Goal: Task Accomplishment & Management: Use online tool/utility

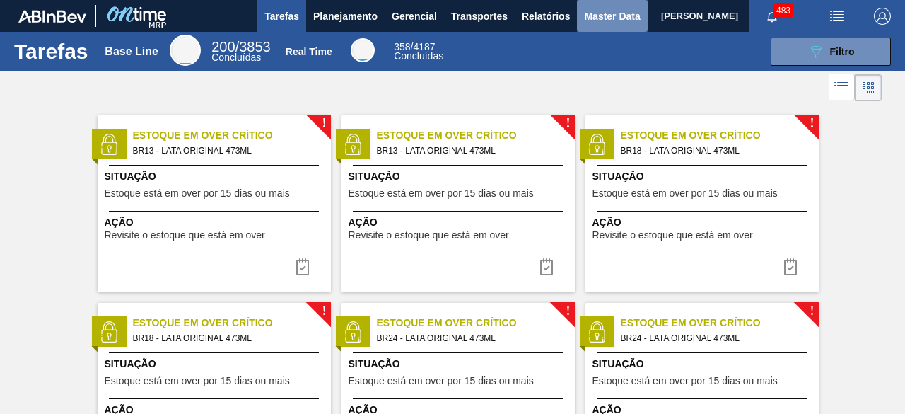
click at [604, 23] on span "Master Data" at bounding box center [612, 16] width 56 height 17
click at [594, 22] on span "Master Data" at bounding box center [612, 16] width 56 height 17
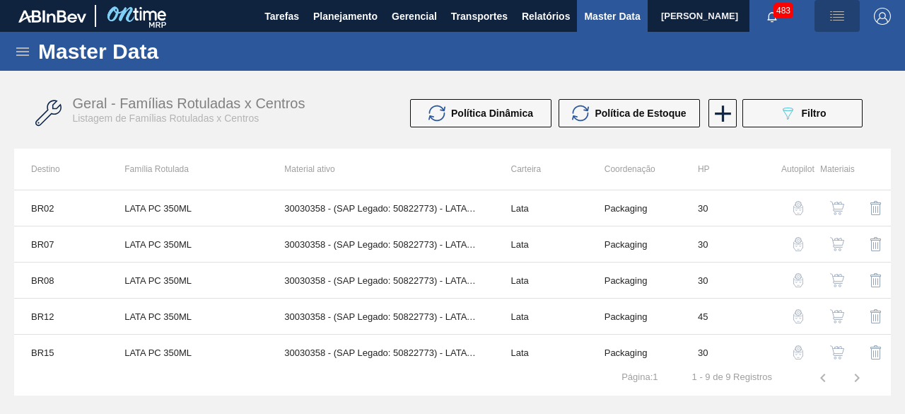
click at [838, 22] on img "button" at bounding box center [837, 16] width 17 height 17
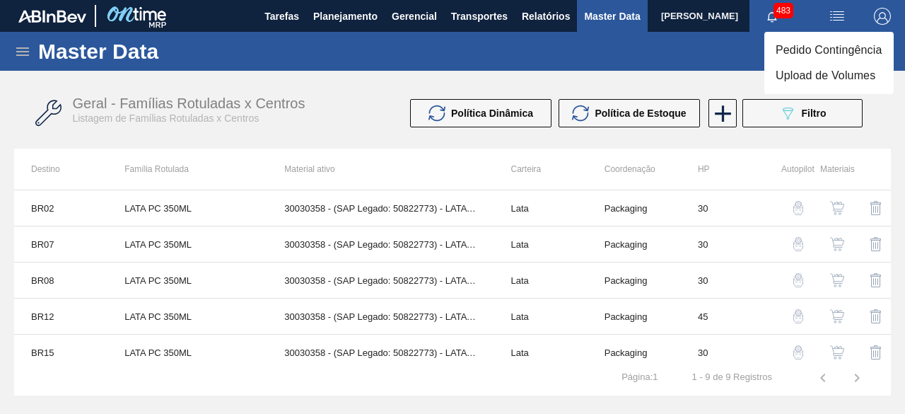
click at [817, 79] on li "Upload de Volumes" at bounding box center [828, 75] width 129 height 25
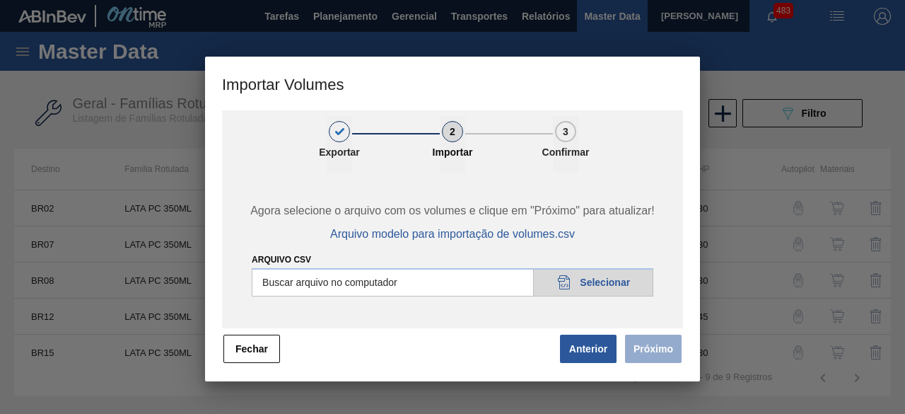
click at [642, 283] on input "Arquivo csv" at bounding box center [453, 282] width 402 height 28
type input "C:\fakepath\Subida Ball D0 + D3 08.10.csv"
click at [650, 352] on button "Próximo" at bounding box center [653, 348] width 57 height 28
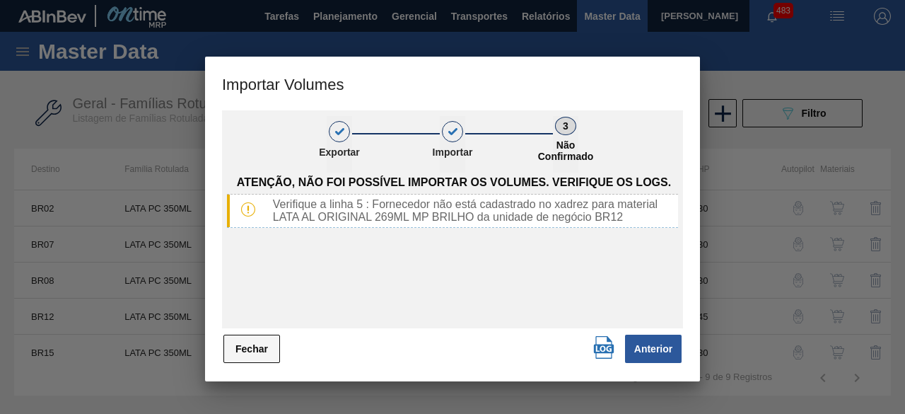
click at [271, 340] on button "Fechar" at bounding box center [251, 348] width 57 height 28
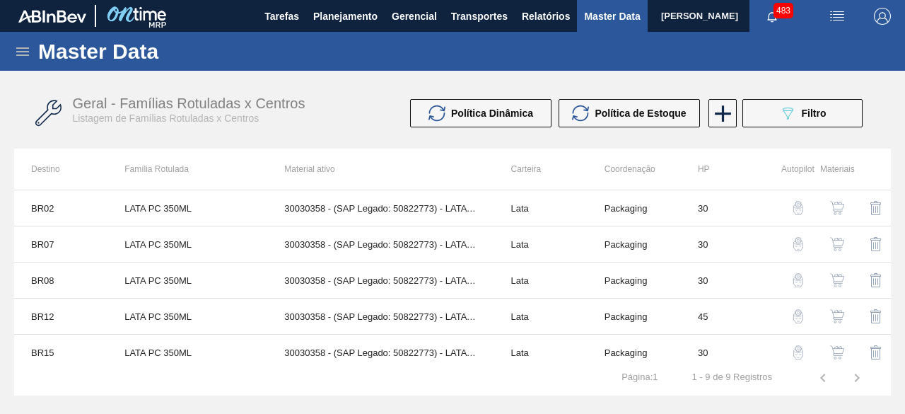
click at [21, 50] on icon at bounding box center [22, 51] width 17 height 17
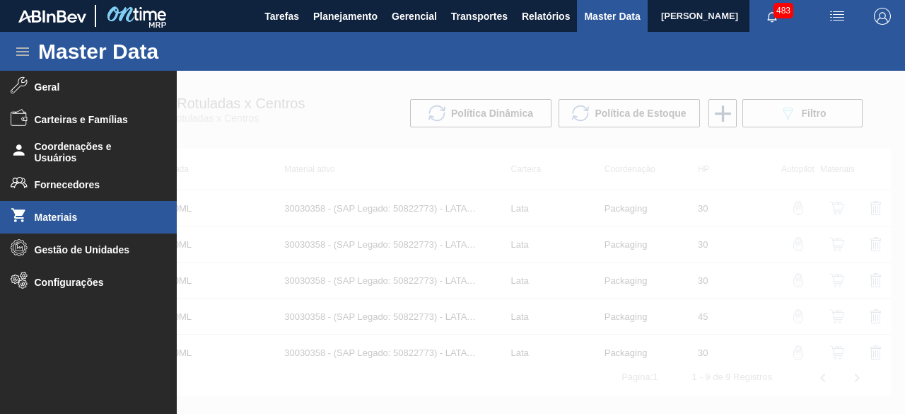
click at [74, 209] on li "Materiais" at bounding box center [88, 217] width 177 height 33
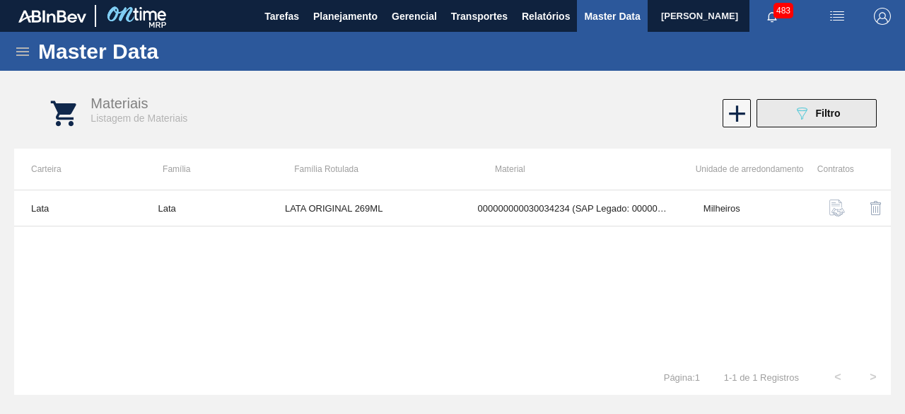
click at [813, 125] on button "089F7B8B-B2A5-4AFE-B5C0-19BA573D28AC Filtro" at bounding box center [816, 113] width 120 height 28
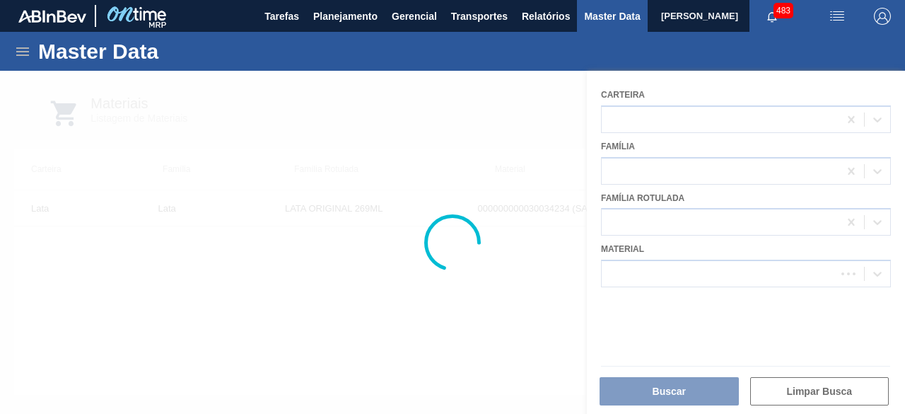
click at [727, 267] on div at bounding box center [452, 242] width 905 height 343
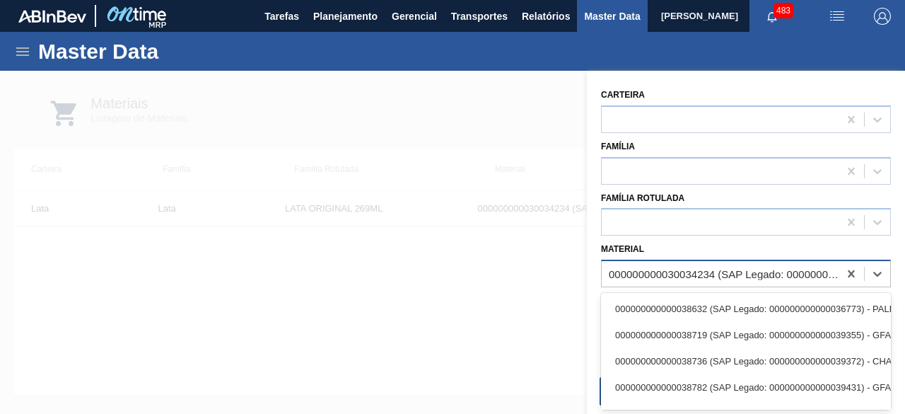
click at [727, 268] on div "000000000030034234 (SAP Legado: 000000000050847076) - LATA AL ORIGINAL 269ML BR…" at bounding box center [724, 274] width 231 height 12
paste input "30034235"
type input "30034235"
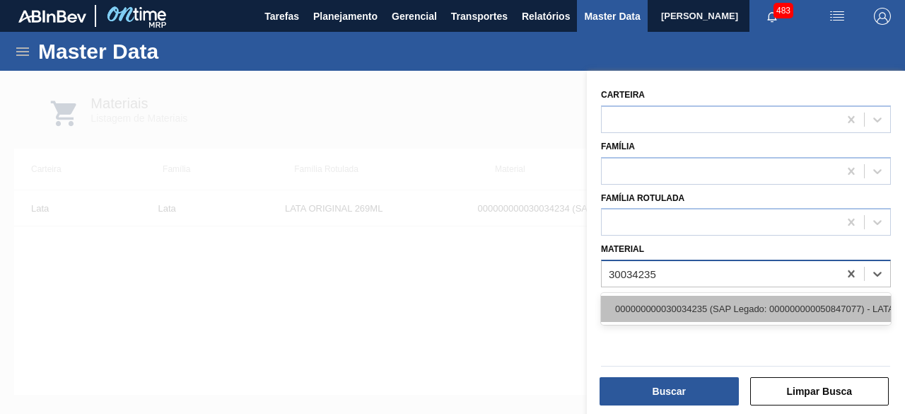
click at [727, 307] on div "000000000030034235 (SAP Legado: 000000000050847077) - LATA AL ORIGINAL 269ML MP…" at bounding box center [746, 308] width 290 height 26
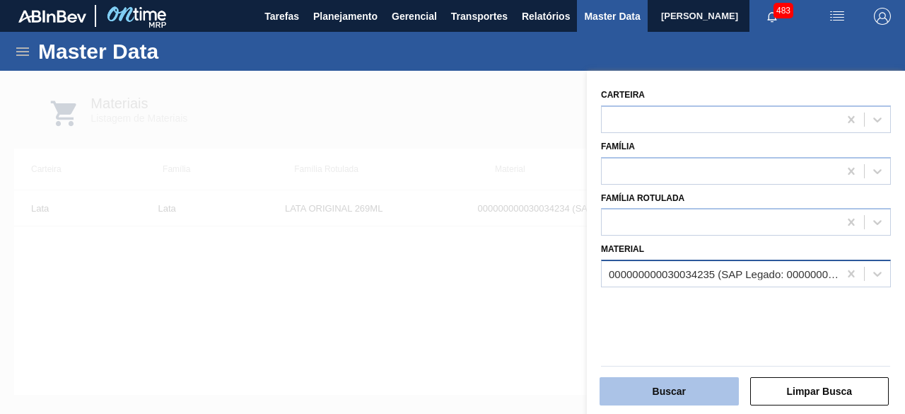
click at [706, 384] on button "Buscar" at bounding box center [668, 391] width 139 height 28
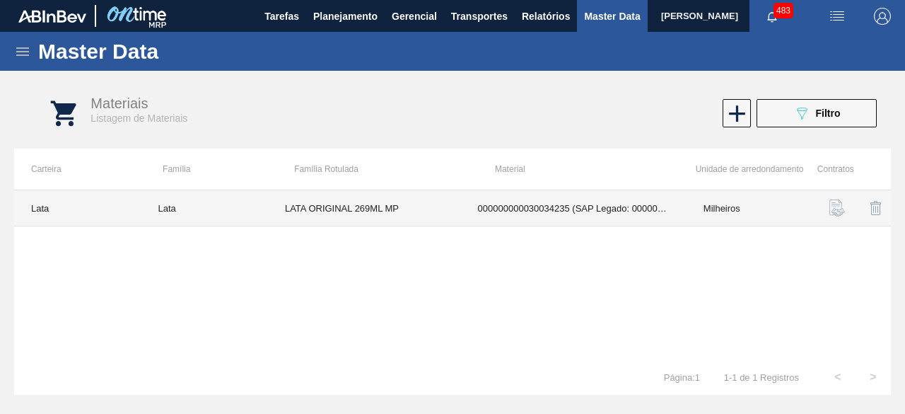
click at [435, 217] on td "LATA ORIGINAL 269ML MP" at bounding box center [364, 208] width 193 height 36
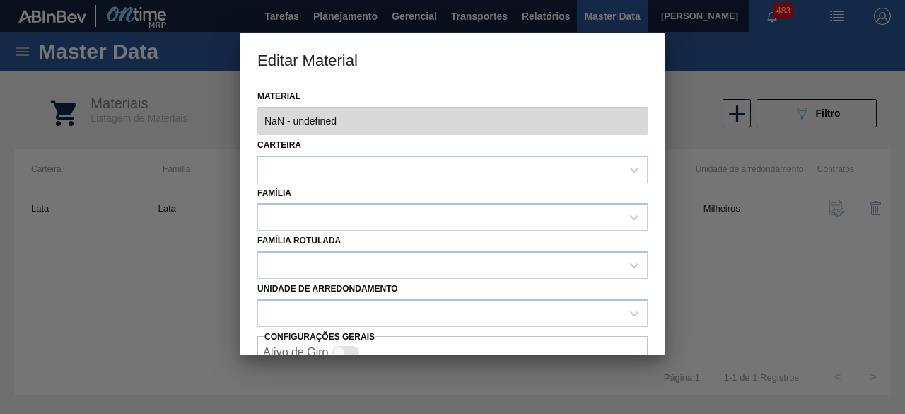
type input "30034235 - 000000000030034235 (SAP Legado: 000000000050847077) - LATA AL ORIGIN…"
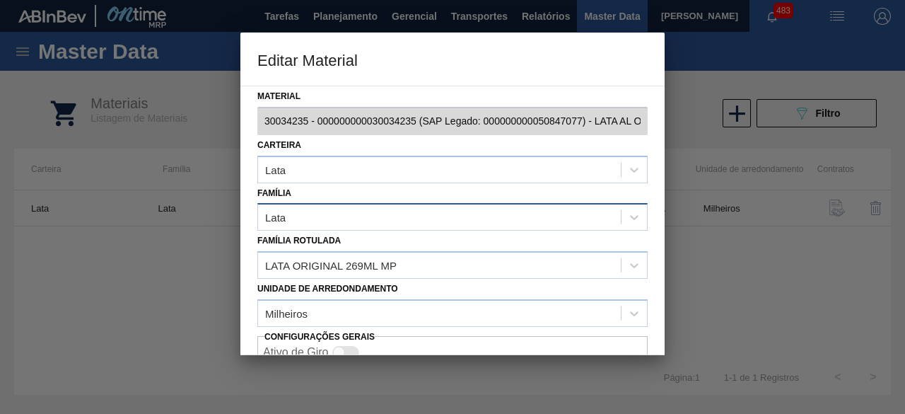
scroll to position [59, 0]
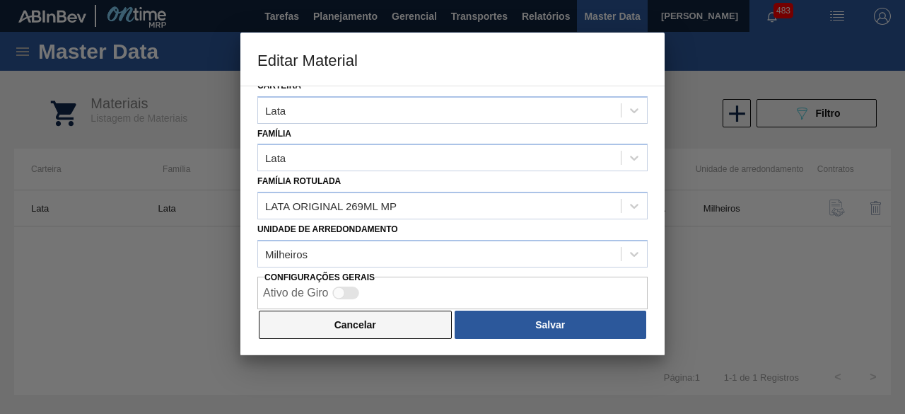
click at [417, 310] on button "Cancelar" at bounding box center [355, 324] width 193 height 28
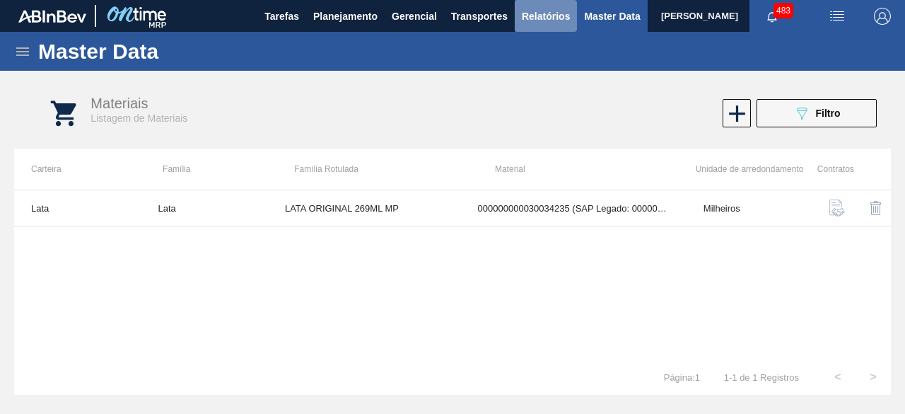
click at [547, 25] on button "Relatórios" at bounding box center [546, 16] width 62 height 32
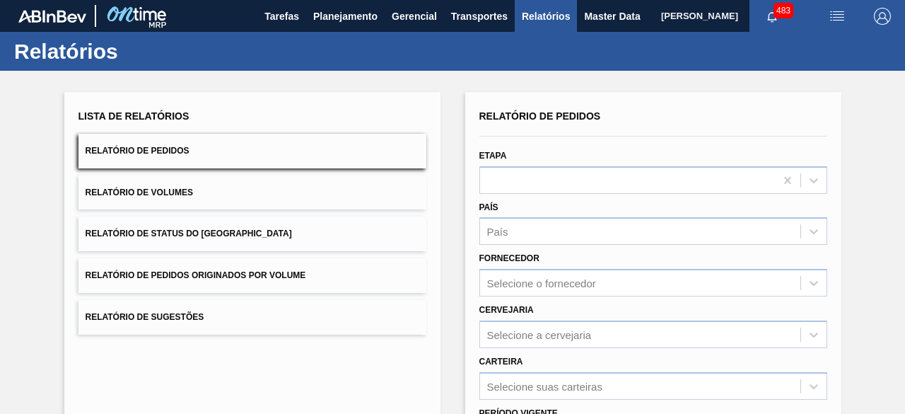
click at [270, 188] on button "Relatório de Volumes" at bounding box center [252, 192] width 348 height 35
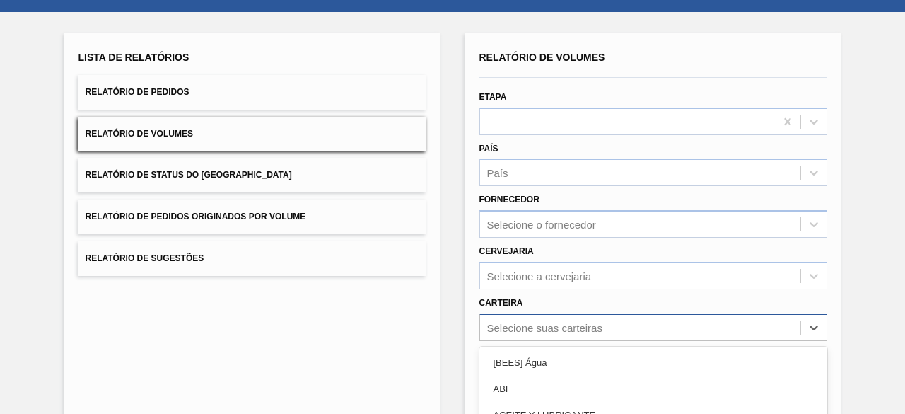
scroll to position [208, 0]
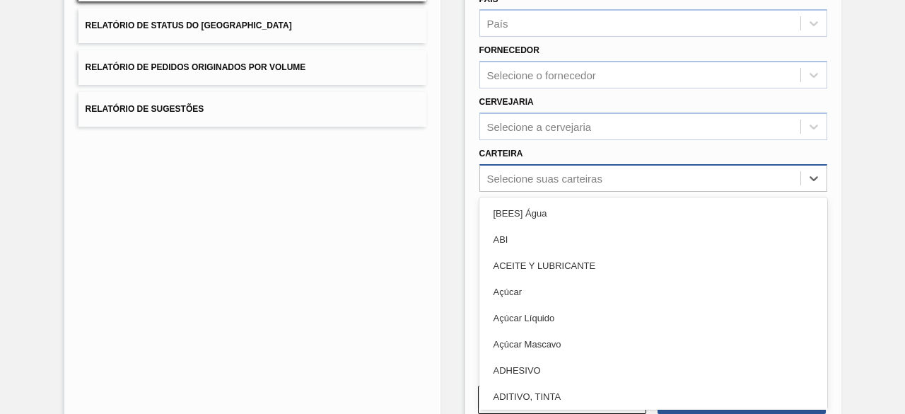
click at [559, 192] on div "option [BEES] Água focused, 1 of 101. 101 results available. Use Up and Down to…" at bounding box center [653, 178] width 348 height 28
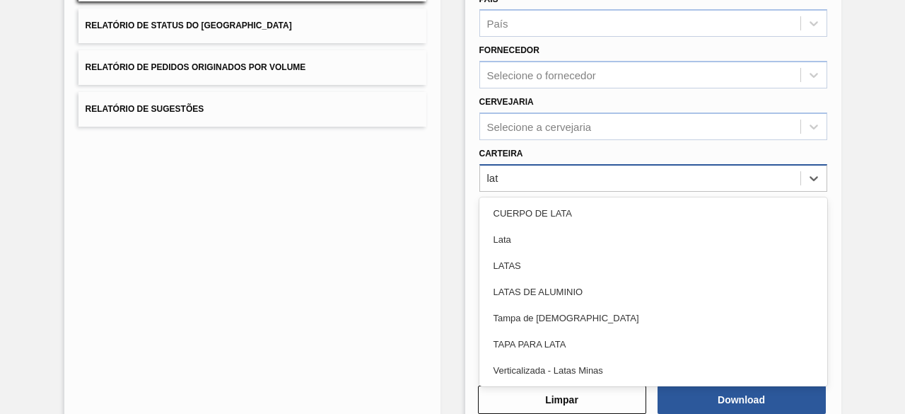
type input "lata"
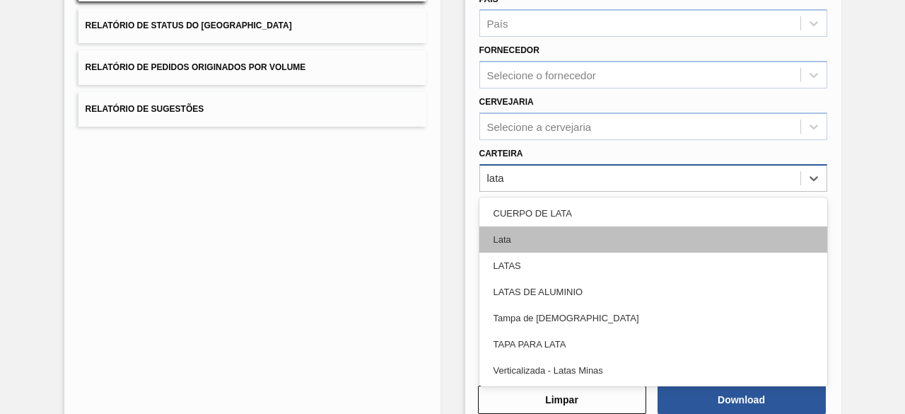
click at [529, 240] on div "Lata" at bounding box center [653, 239] width 348 height 26
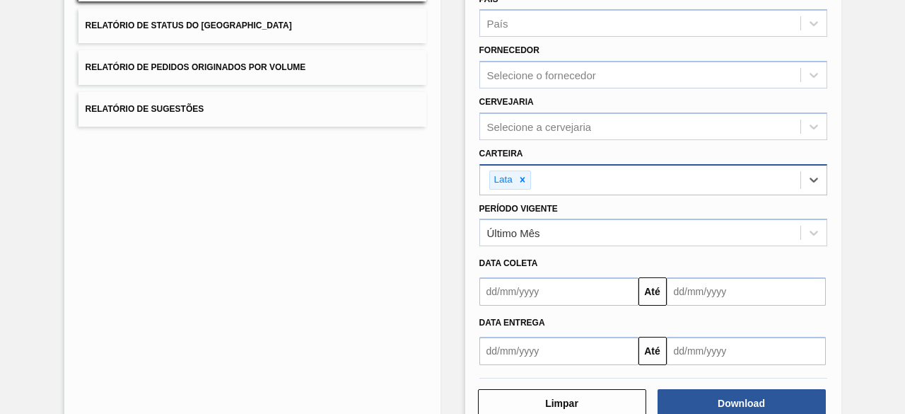
click at [550, 292] on input "text" at bounding box center [558, 291] width 159 height 28
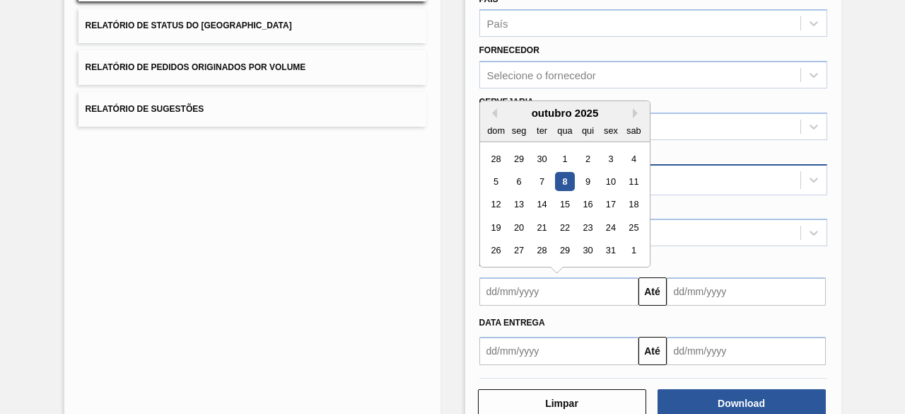
click at [568, 179] on div "8" at bounding box center [564, 181] width 19 height 19
type input "[DATE]"
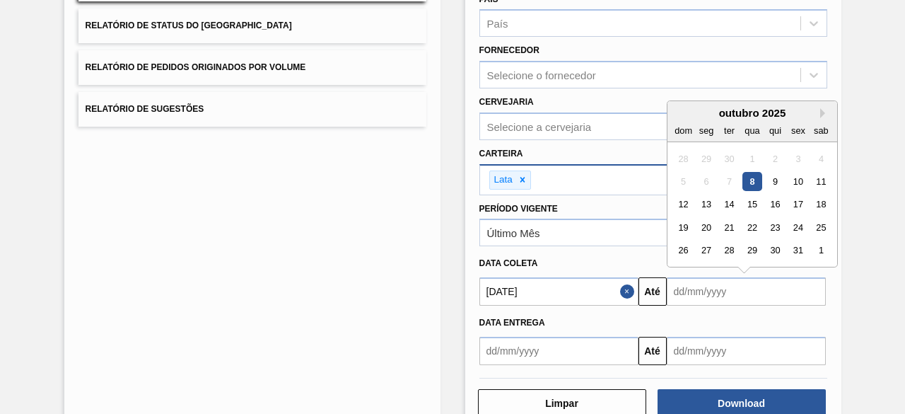
click at [701, 289] on input "text" at bounding box center [746, 291] width 159 height 28
click at [820, 180] on div "11" at bounding box center [820, 181] width 19 height 19
type input "11/10/2025"
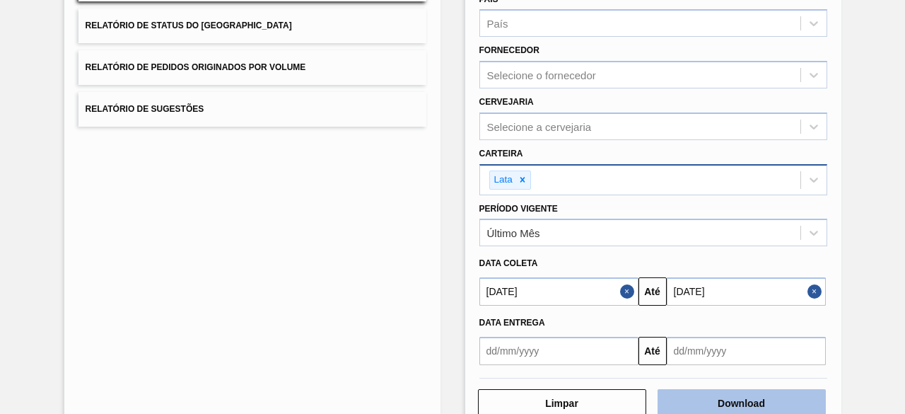
click at [724, 401] on button "Download" at bounding box center [741, 403] width 168 height 28
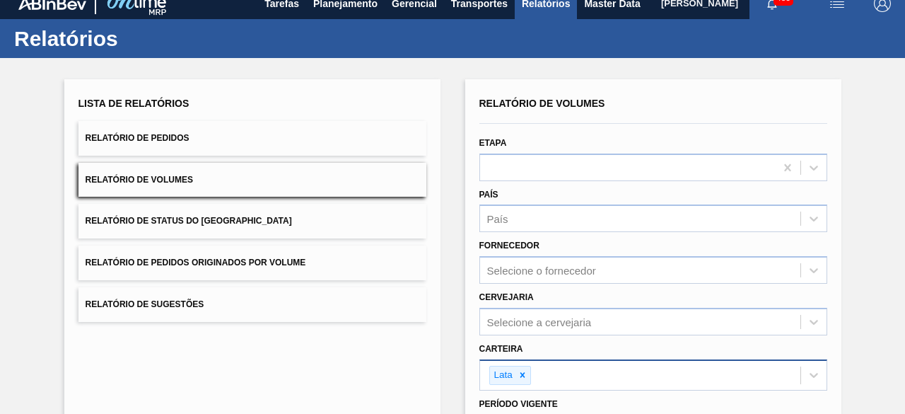
scroll to position [13, 0]
click at [336, 4] on span "Planejamento" at bounding box center [345, 3] width 64 height 17
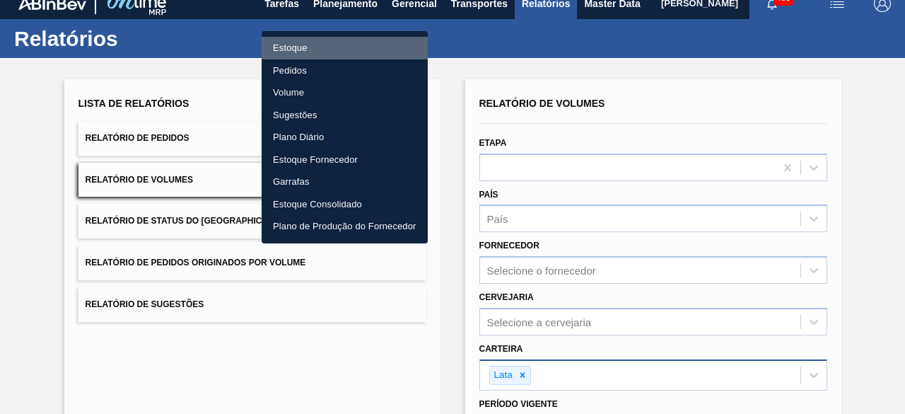
click at [322, 47] on li "Estoque" at bounding box center [345, 48] width 166 height 23
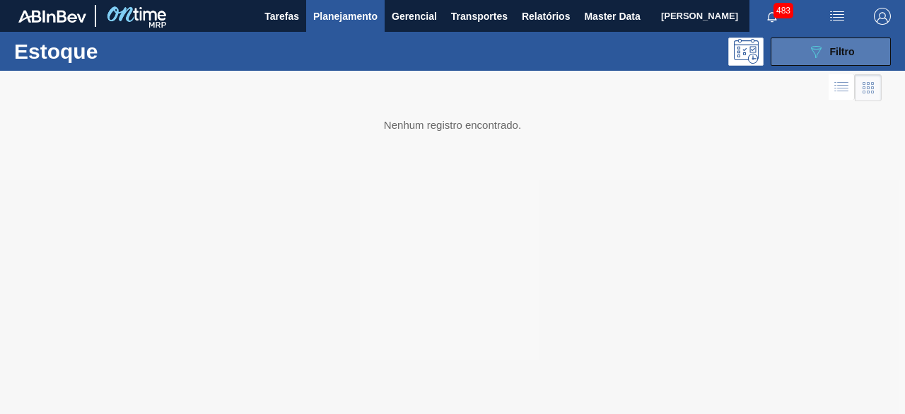
click at [833, 45] on div "089F7B8B-B2A5-4AFE-B5C0-19BA573D28AC Filtro" at bounding box center [830, 51] width 47 height 17
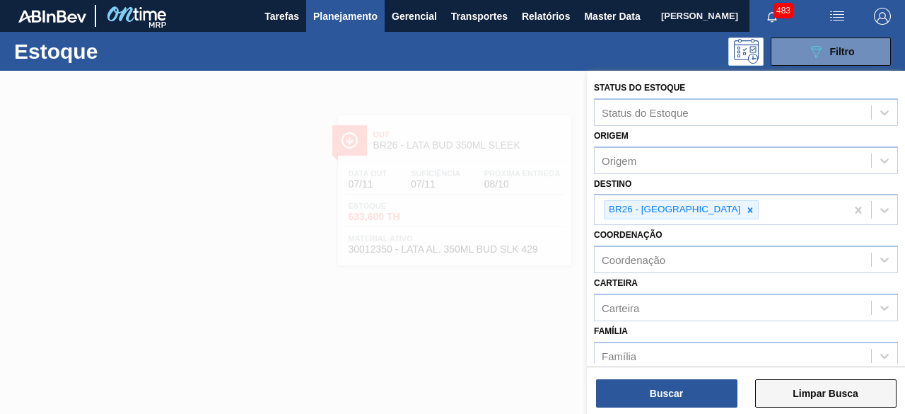
click at [797, 398] on button "Limpar Busca" at bounding box center [825, 393] width 141 height 28
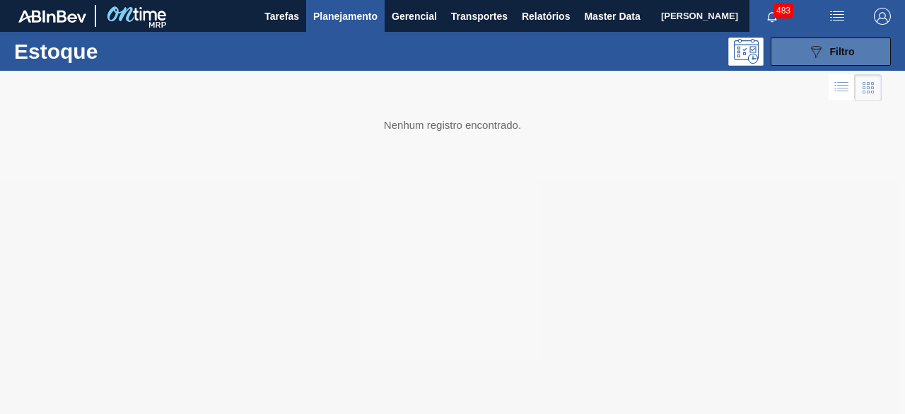
click at [824, 55] on icon "089F7B8B-B2A5-4AFE-B5C0-19BA573D28AC" at bounding box center [815, 51] width 17 height 17
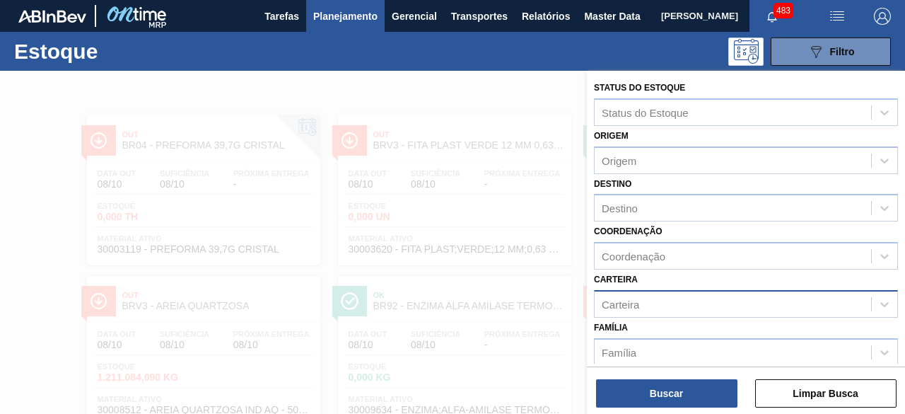
scroll to position [126, 0]
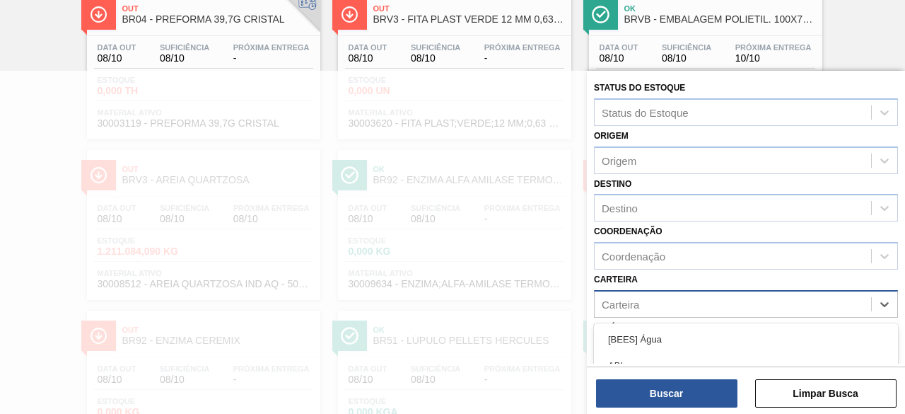
click at [698, 308] on div "Carteira" at bounding box center [733, 303] width 276 height 21
type input "lata"
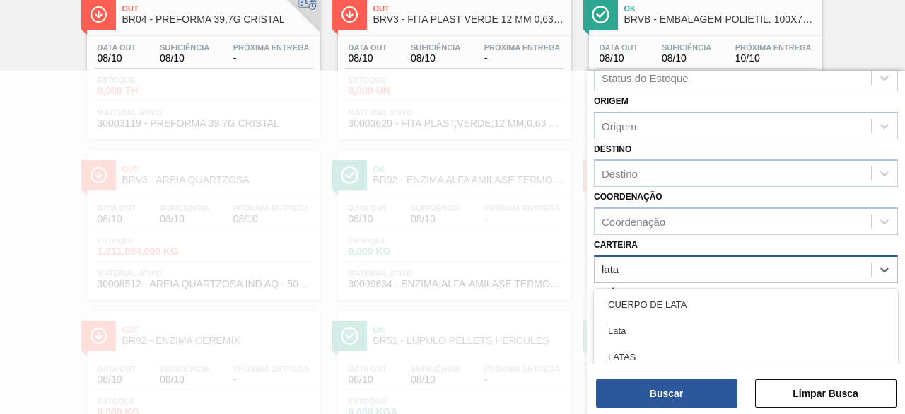
scroll to position [35, 0]
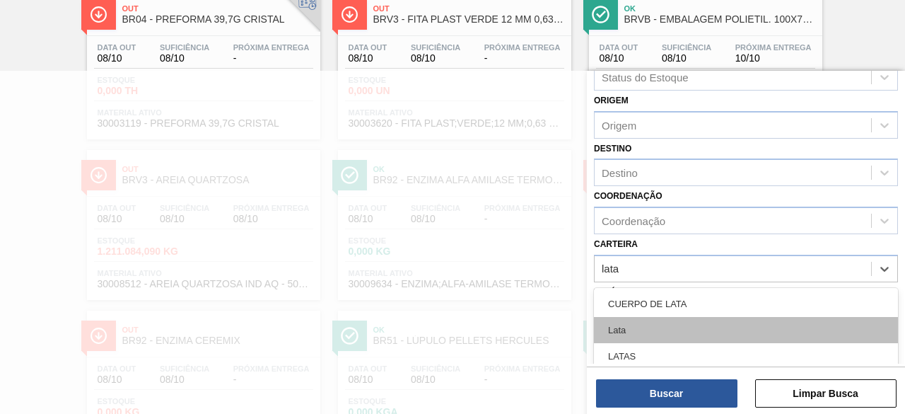
click at [660, 331] on div "Lata" at bounding box center [746, 330] width 304 height 26
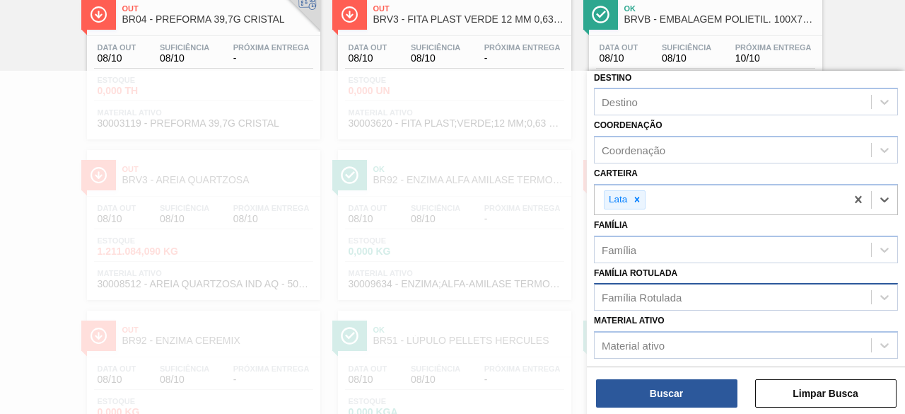
scroll to position [245, 0]
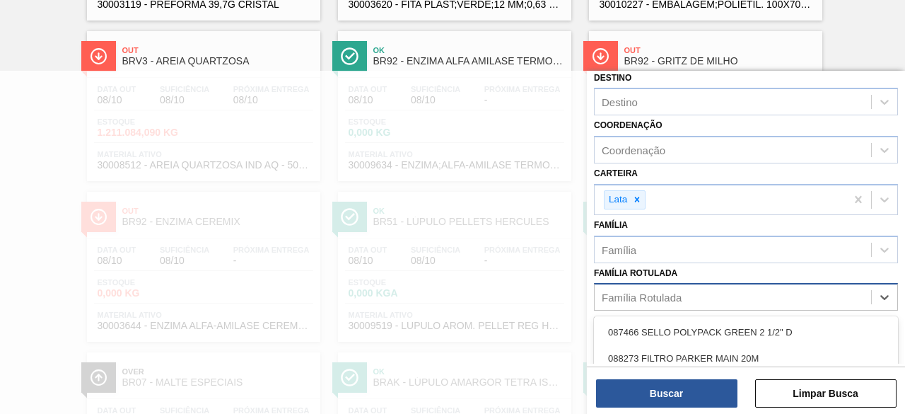
click at [653, 292] on div "Família Rotulada" at bounding box center [642, 297] width 80 height 12
type Rotulada "lata sk 473ml"
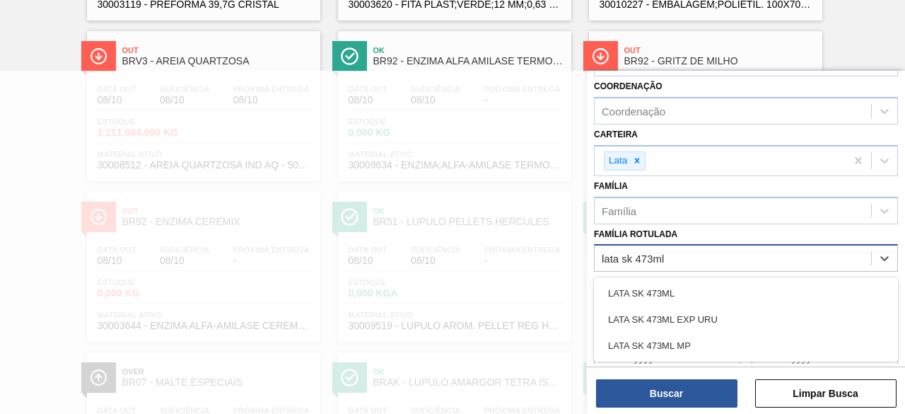
scroll to position [146, 0]
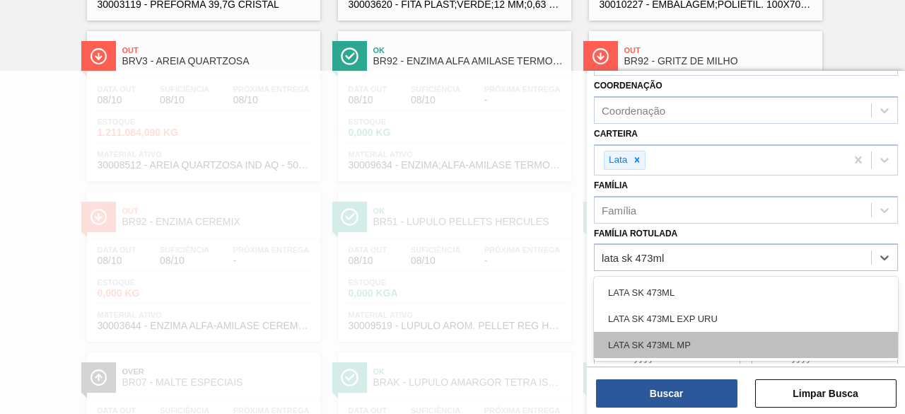
click at [766, 340] on div "LATA SK 473ML MP" at bounding box center [746, 345] width 304 height 26
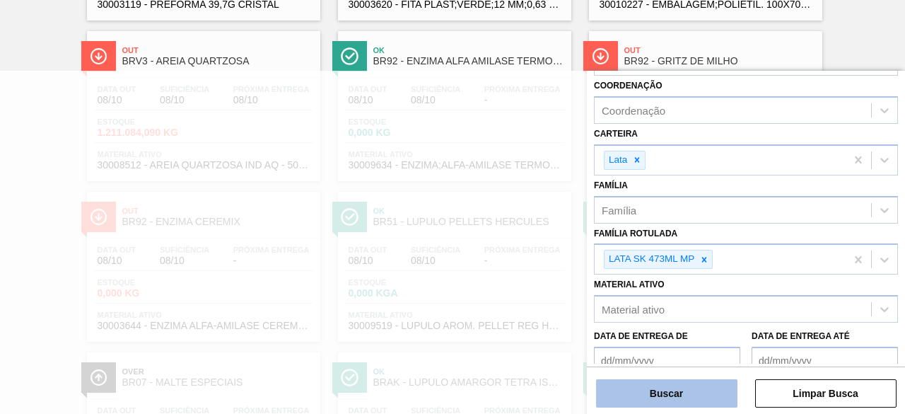
click at [690, 396] on button "Buscar" at bounding box center [666, 393] width 141 height 28
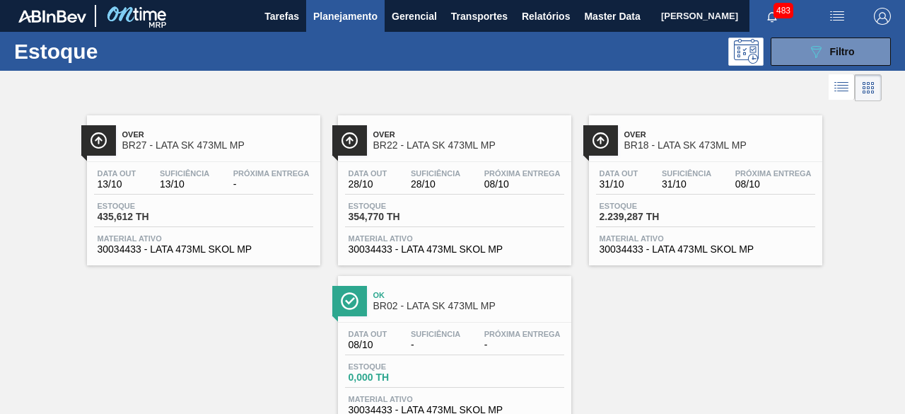
click at [224, 189] on div "Data out 13/10 Suficiência 13/10 Próxima Entrega -" at bounding box center [203, 181] width 219 height 25
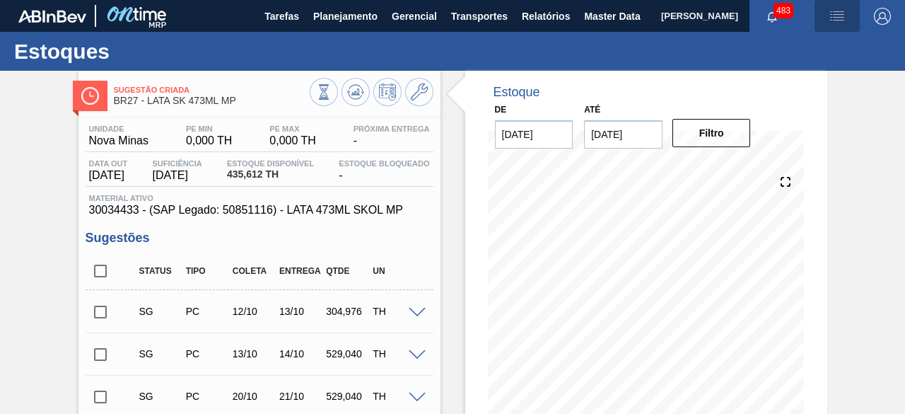
click at [836, 15] on img "button" at bounding box center [837, 16] width 17 height 17
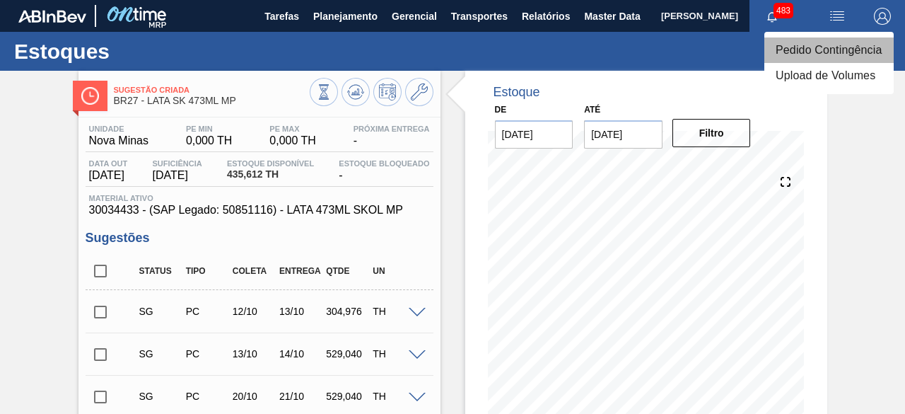
click at [827, 53] on li "Pedido Contingência" at bounding box center [828, 49] width 129 height 25
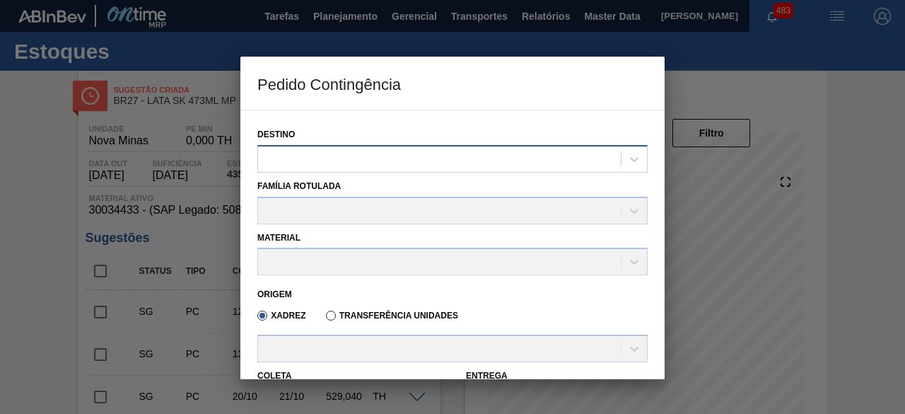
click at [452, 160] on div at bounding box center [439, 158] width 363 height 21
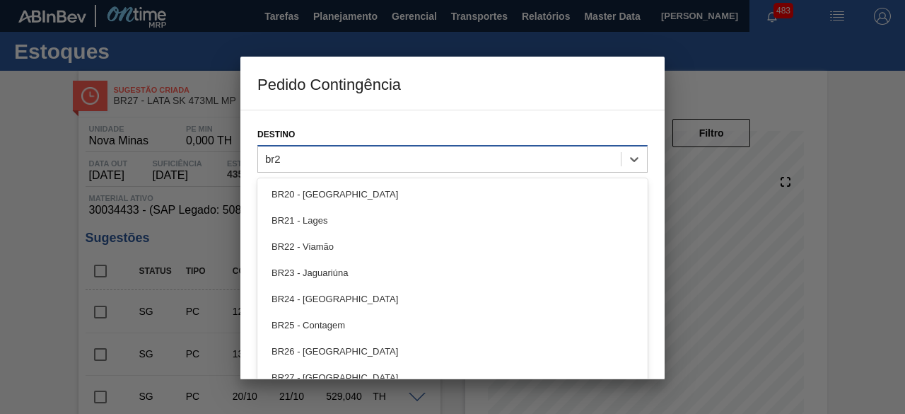
type input "br27"
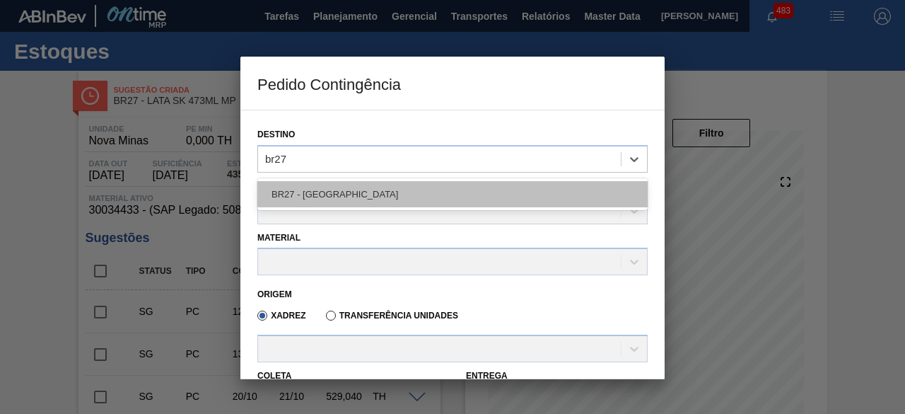
click at [463, 185] on div "BR27 - Nova Minas" at bounding box center [452, 194] width 390 height 26
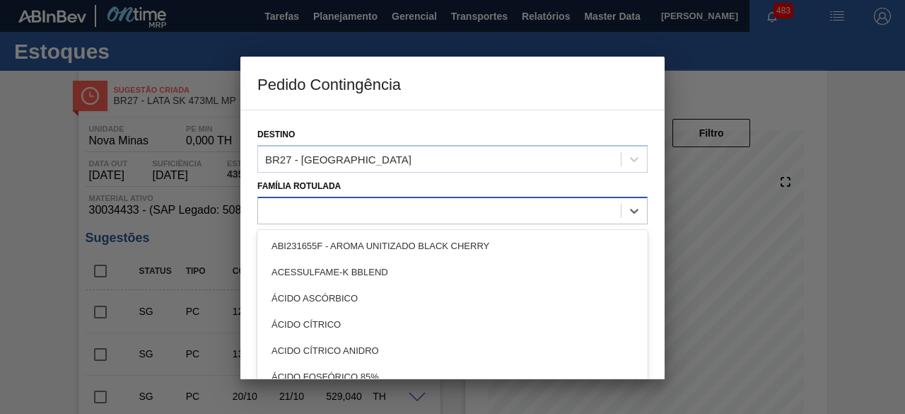
click at [469, 209] on div at bounding box center [439, 210] width 363 height 21
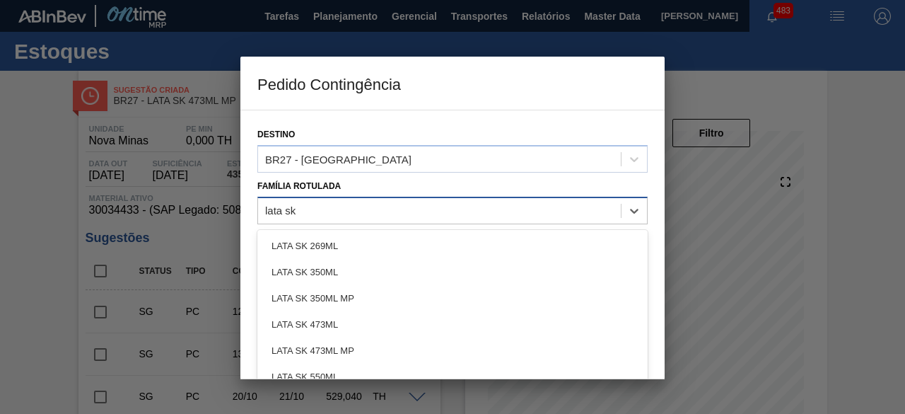
type Rotulada "lata sk 4"
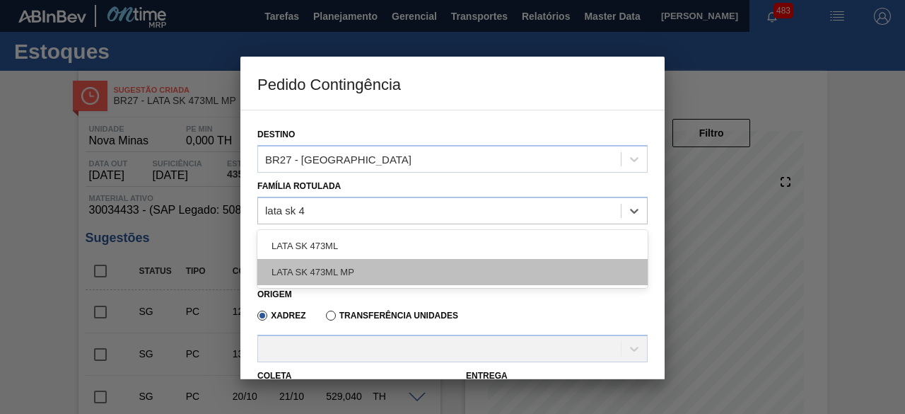
click at [489, 280] on div "LATA SK 473ML MP" at bounding box center [452, 272] width 390 height 26
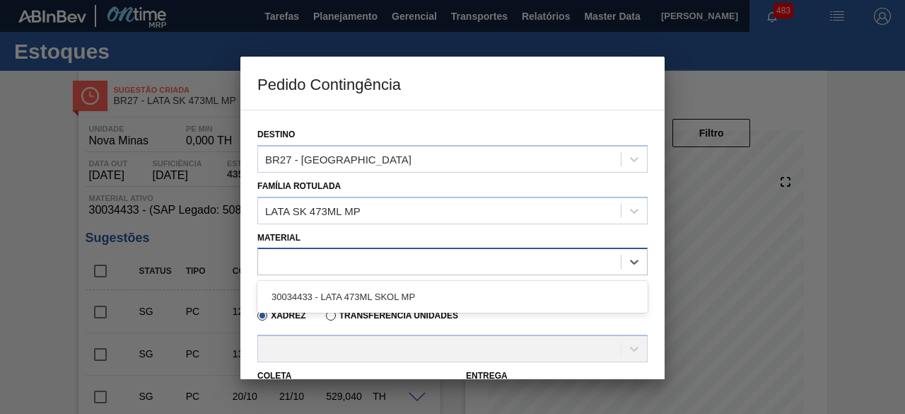
click at [479, 268] on div at bounding box center [439, 262] width 363 height 21
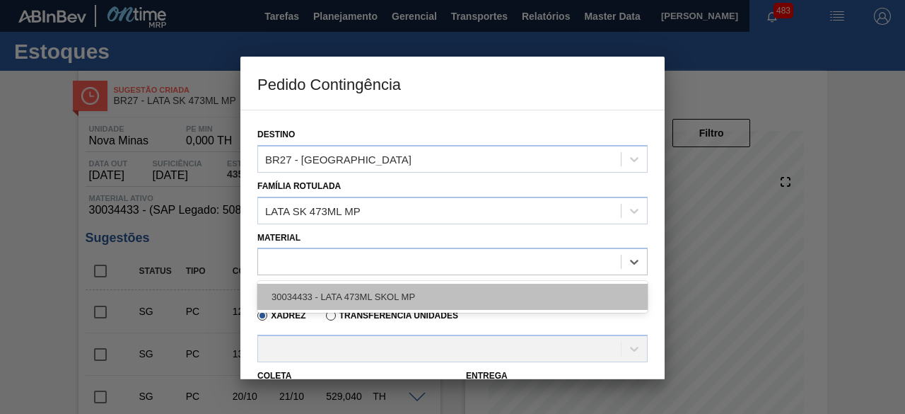
click at [486, 289] on div "30034433 - LATA 473ML SKOL MP" at bounding box center [452, 296] width 390 height 26
type input "6,224"
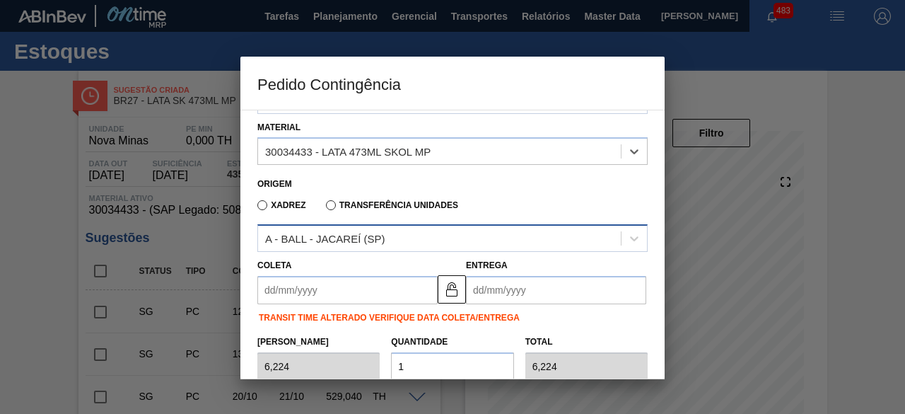
scroll to position [125, 0]
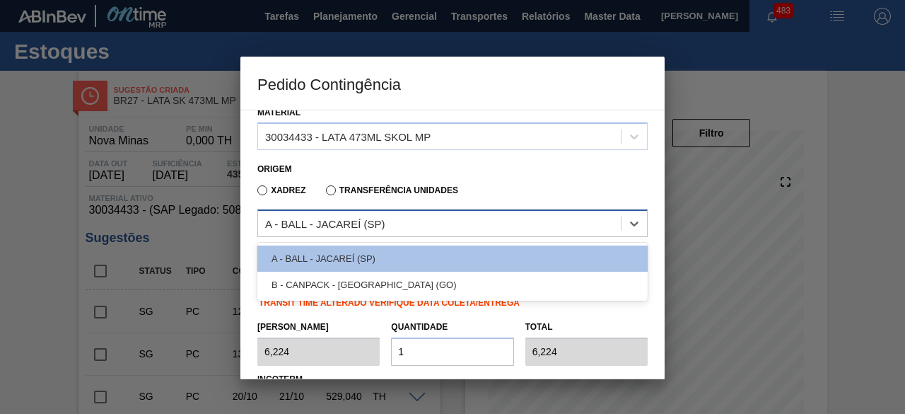
click at [480, 214] on div "A - BALL - JACAREÍ (SP)" at bounding box center [439, 223] width 363 height 21
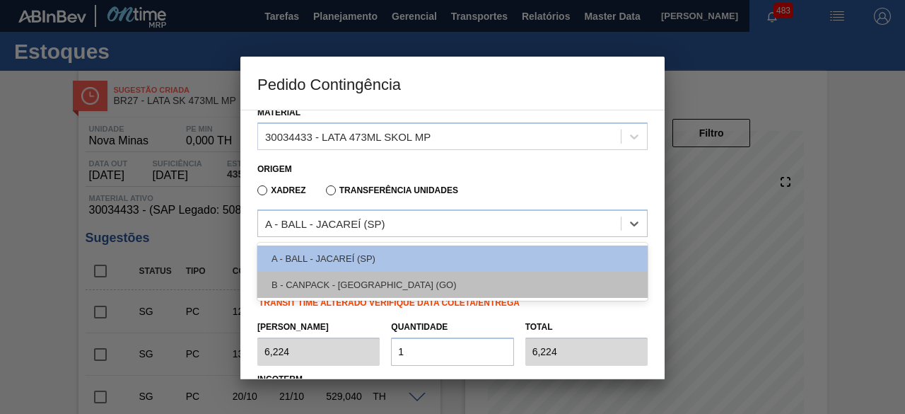
click at [433, 276] on div "B - CANPACK - ITUMBIARA (GO)" at bounding box center [452, 284] width 390 height 26
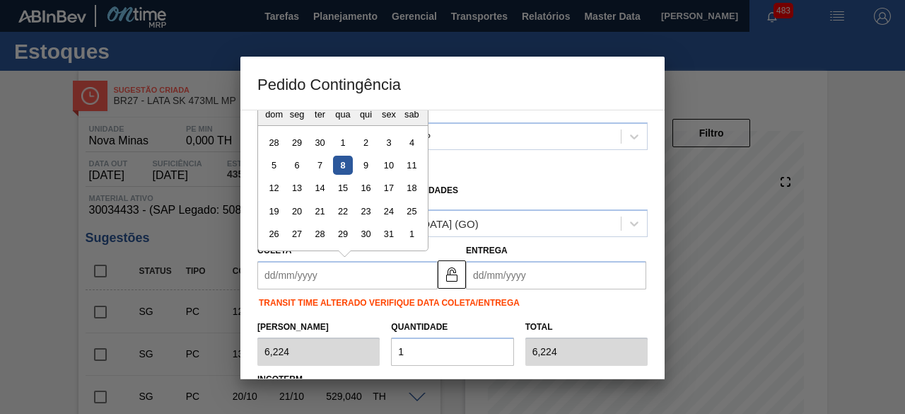
click at [392, 278] on input "Coleta" at bounding box center [347, 275] width 180 height 28
click at [341, 168] on div "8" at bounding box center [342, 165] width 19 height 19
type input "[DATE]"
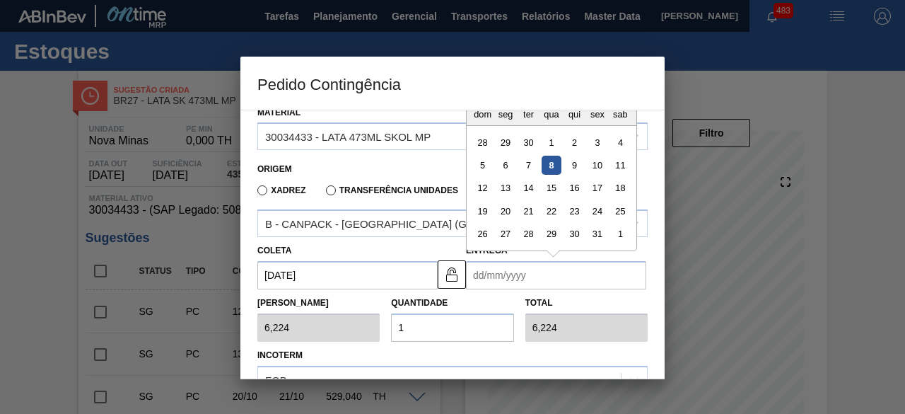
click at [497, 269] on input "Entrega" at bounding box center [556, 275] width 180 height 28
click at [597, 168] on div "10" at bounding box center [596, 165] width 19 height 19
type input "[DATE]"
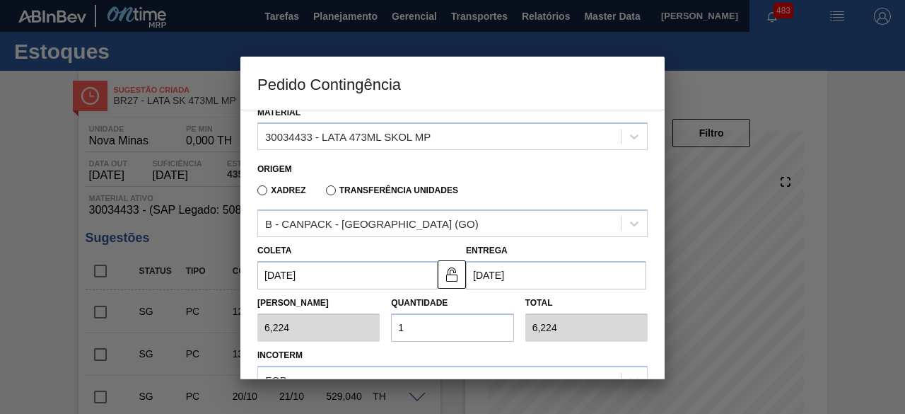
click at [487, 327] on input "1" at bounding box center [452, 327] width 122 height 28
type input "19"
type input "118,256"
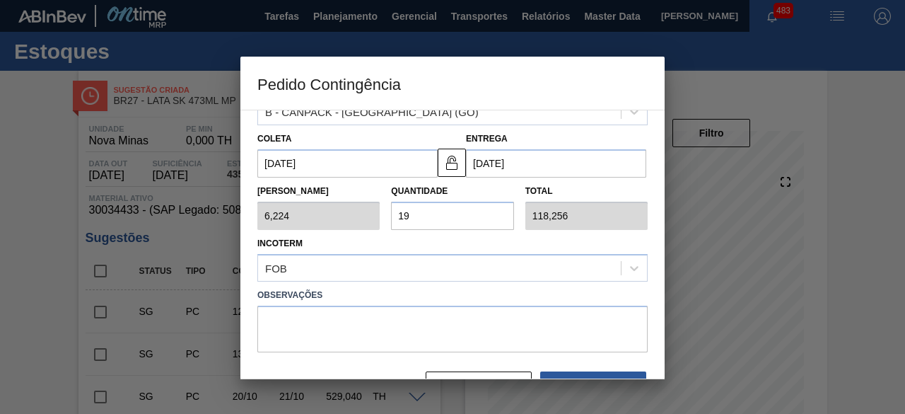
scroll to position [266, 0]
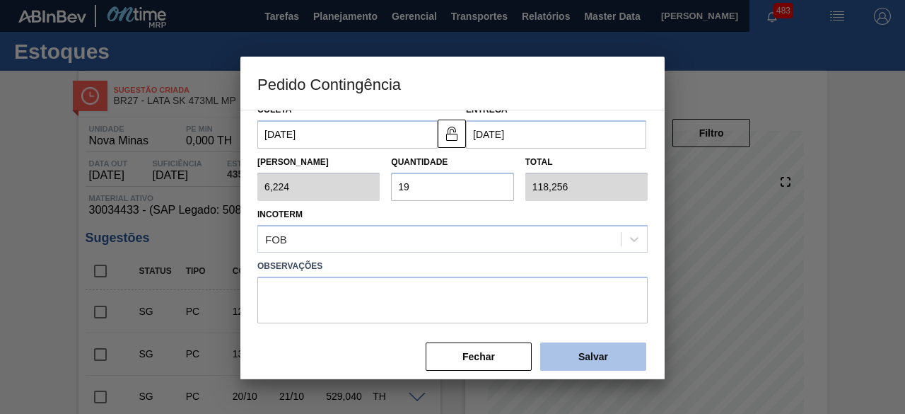
type input "19"
click at [595, 353] on button "Salvar" at bounding box center [593, 356] width 106 height 28
type input "1,000"
type input "1"
type input "1,000"
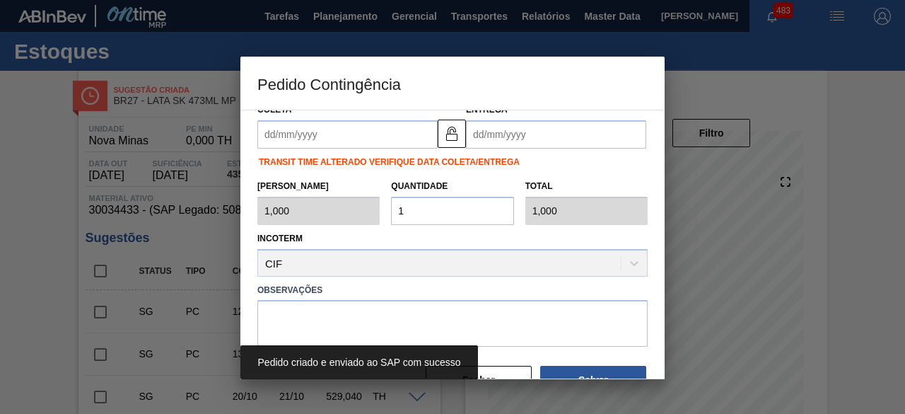
click at [49, 135] on div at bounding box center [452, 207] width 905 height 414
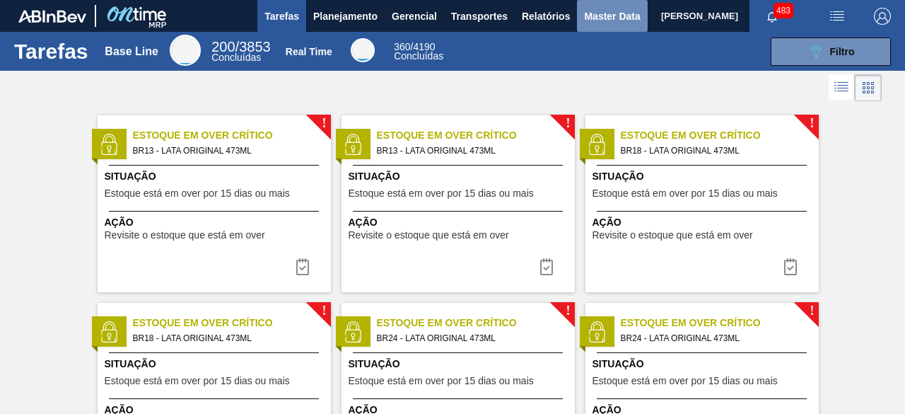
click at [594, 26] on button "Master Data" at bounding box center [612, 16] width 70 height 32
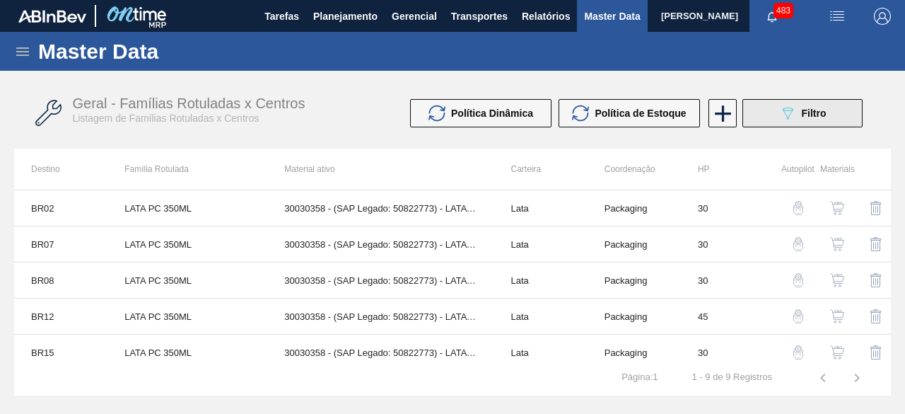
click at [786, 110] on icon at bounding box center [788, 113] width 11 height 12
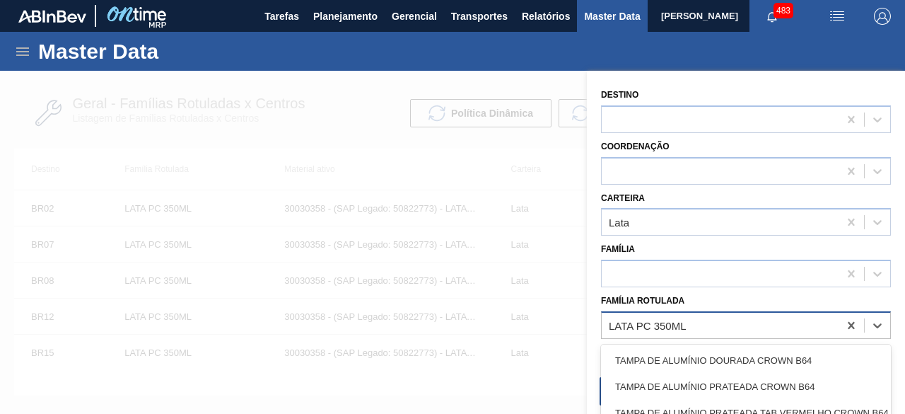
click at [751, 320] on div "LATA PC 350ML" at bounding box center [720, 325] width 237 height 21
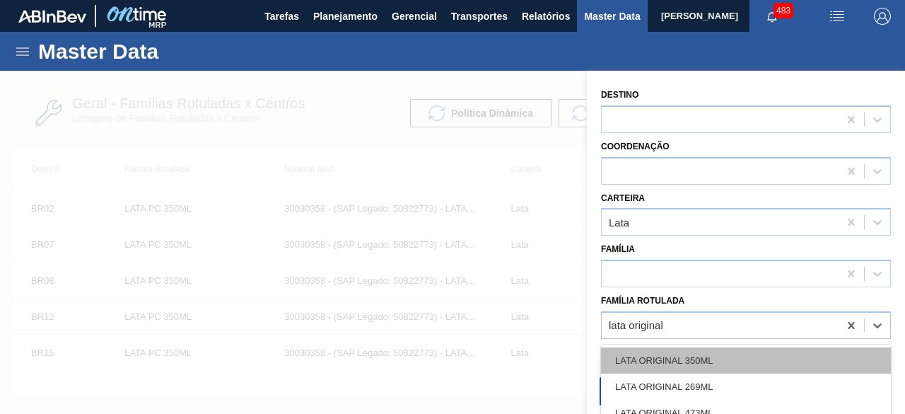
type Rotulada "lata original 2"
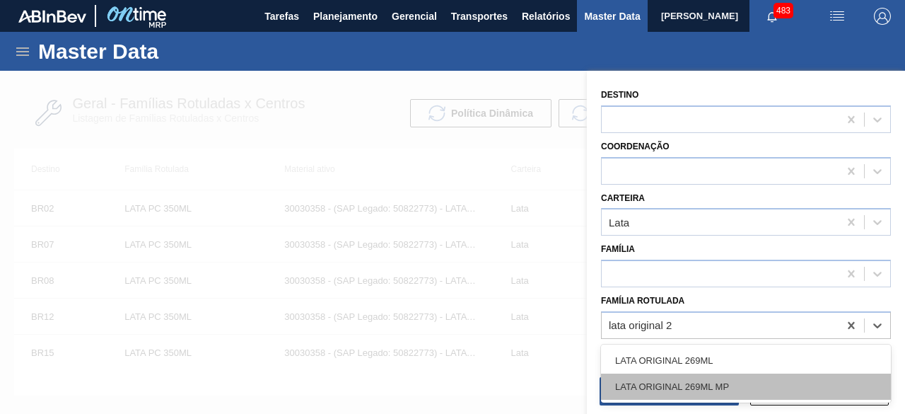
click at [759, 388] on div "LATA ORIGINAL 269ML MP" at bounding box center [746, 386] width 290 height 26
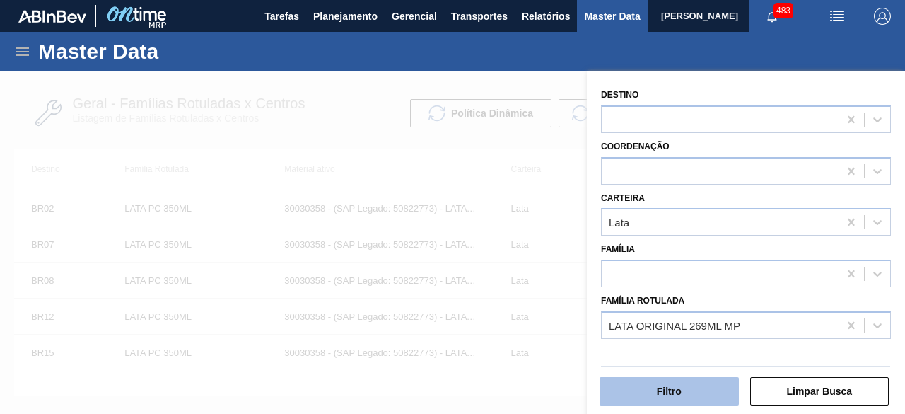
click at [727, 397] on button "Filtro" at bounding box center [668, 391] width 139 height 28
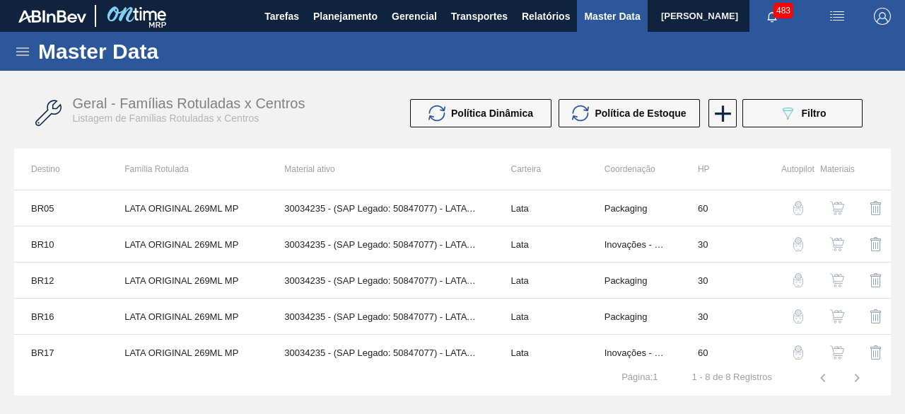
click at [833, 271] on button "button" at bounding box center [837, 280] width 34 height 34
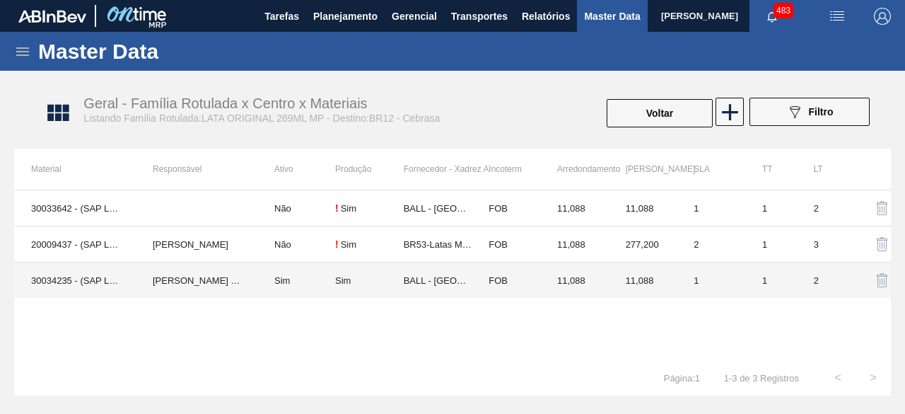
click at [206, 282] on td "IGOR FERREIRA MOURA" at bounding box center [197, 280] width 122 height 36
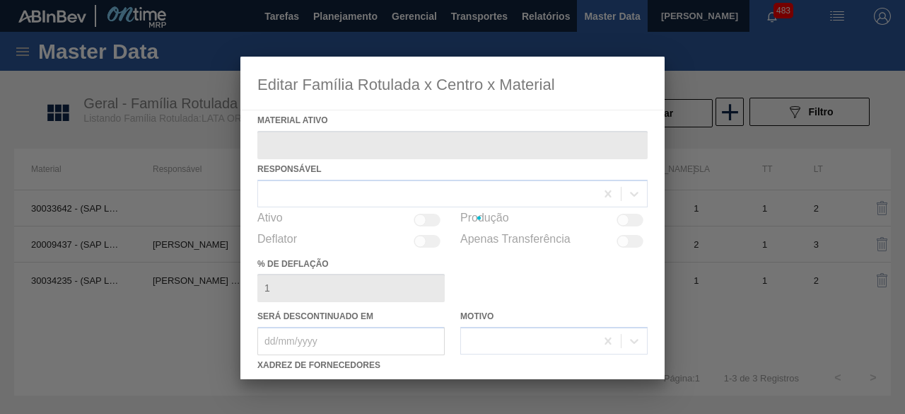
type ativo "30034235 - (SAP Legado: 50847077) - LATA AL ORIGINAL 269ML MP BRILHO"
checkbox input "true"
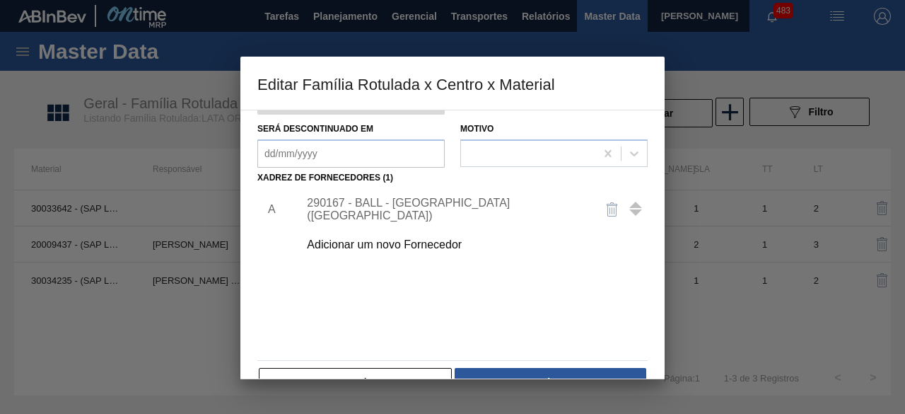
scroll to position [188, 0]
click at [435, 244] on div "Adicionar um novo Fornecedor" at bounding box center [445, 244] width 277 height 13
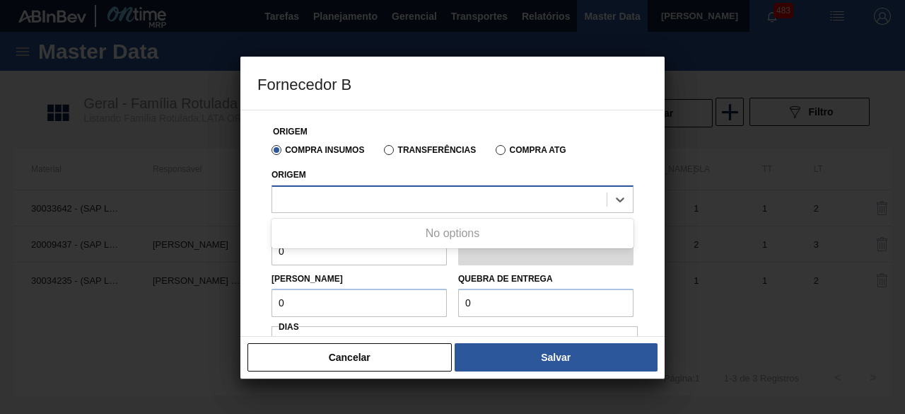
click at [421, 194] on div at bounding box center [439, 199] width 334 height 21
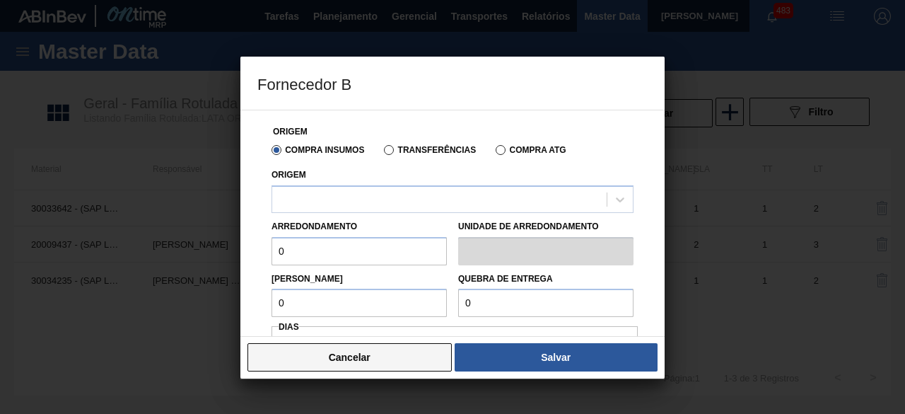
click at [394, 353] on button "Cancelar" at bounding box center [349, 357] width 204 height 28
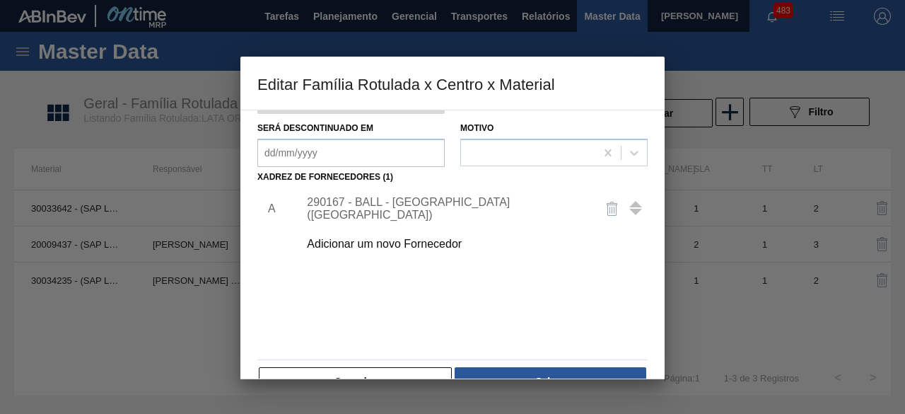
scroll to position [222, 0]
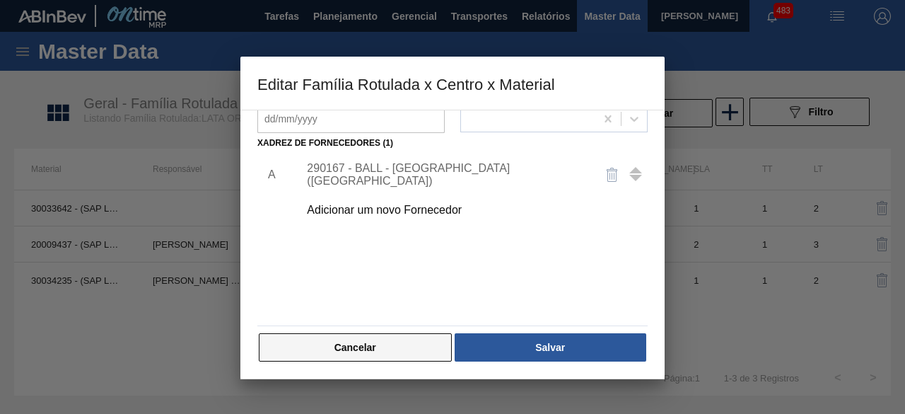
click at [386, 354] on button "Cancelar" at bounding box center [355, 347] width 193 height 28
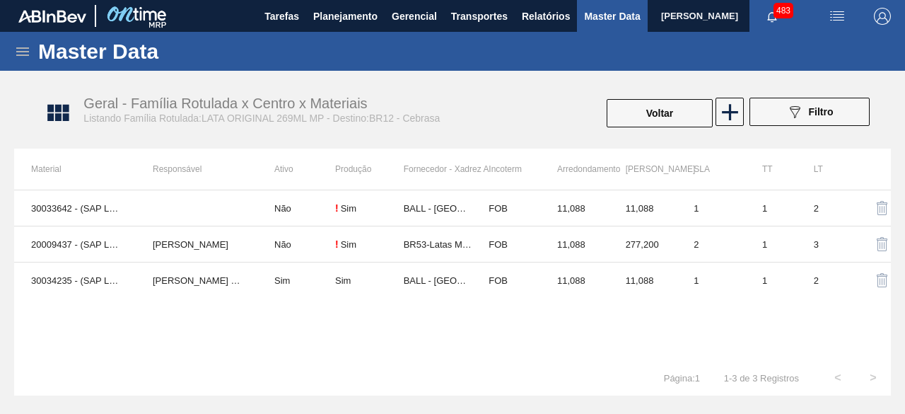
click at [836, 26] on button "button" at bounding box center [836, 16] width 45 height 32
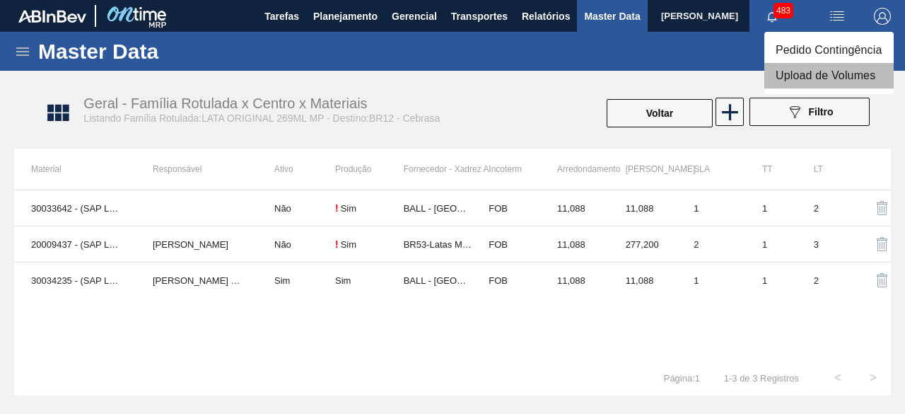
click at [810, 74] on li "Upload de Volumes" at bounding box center [828, 75] width 129 height 25
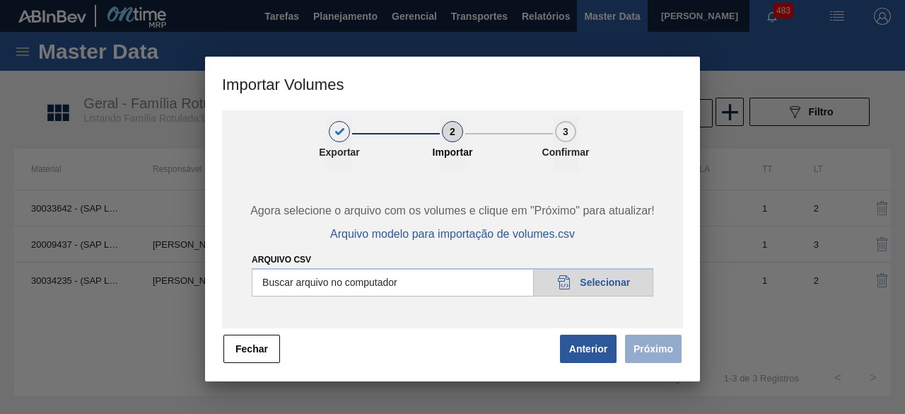
click at [610, 282] on input "Arquivo csv" at bounding box center [453, 282] width 402 height 28
type input "C:\fakepath\Subida Ball D0 + D3 08.10.csv"
click at [650, 340] on button "Próximo" at bounding box center [653, 348] width 57 height 28
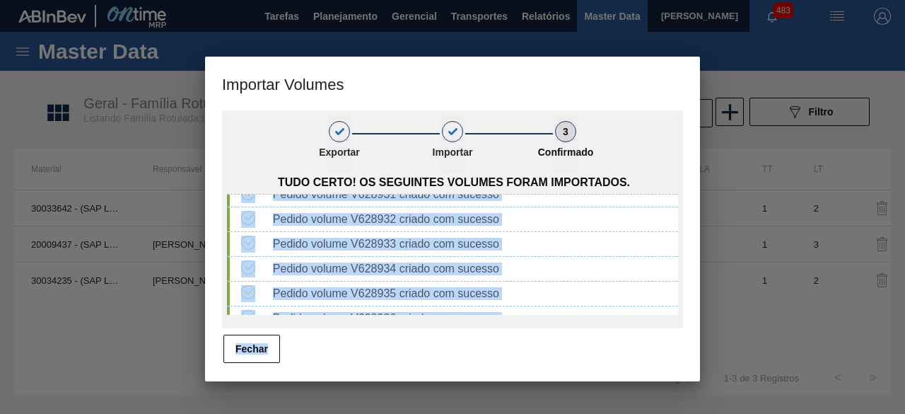
scroll to position [443, 0]
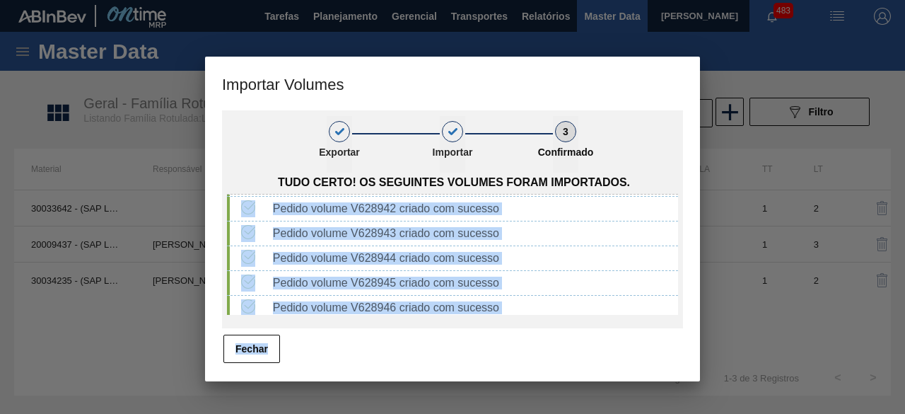
drag, startPoint x: 352, startPoint y: 209, endPoint x: 427, endPoint y: 344, distance: 155.0
click at [427, 344] on div "1 Exportar 2 Importar 3 Confirmado Tudo certo! Os seguintes volumes foram impor…" at bounding box center [452, 237] width 461 height 254
copy div "V628924 criado com sucesso Pedido volume V628925 criado com sucesso Pedido volu…"
click at [259, 353] on button "Fechar" at bounding box center [251, 348] width 57 height 28
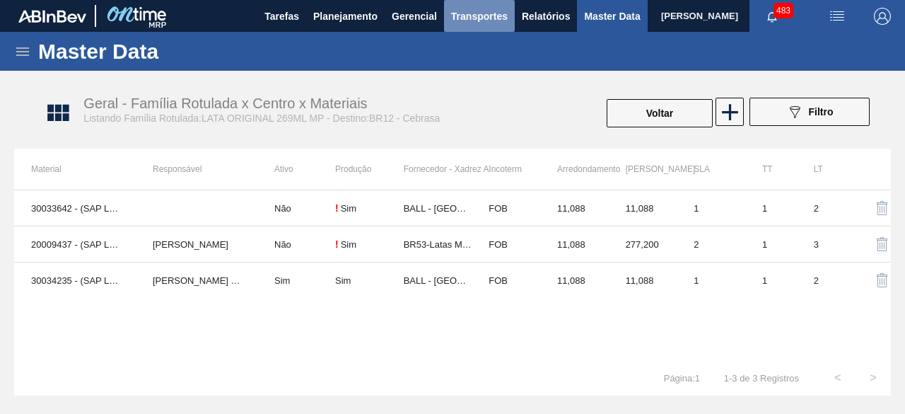
click at [474, 19] on span "Transportes" at bounding box center [479, 16] width 57 height 17
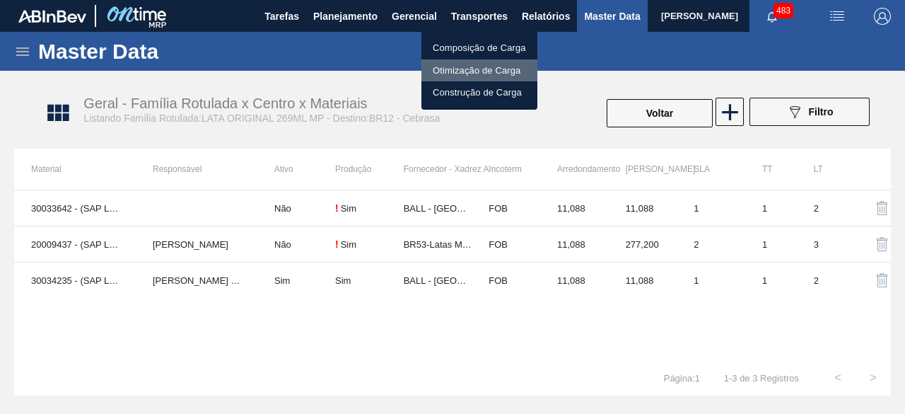
click at [481, 70] on li "Otimização de Carga" at bounding box center [479, 70] width 116 height 23
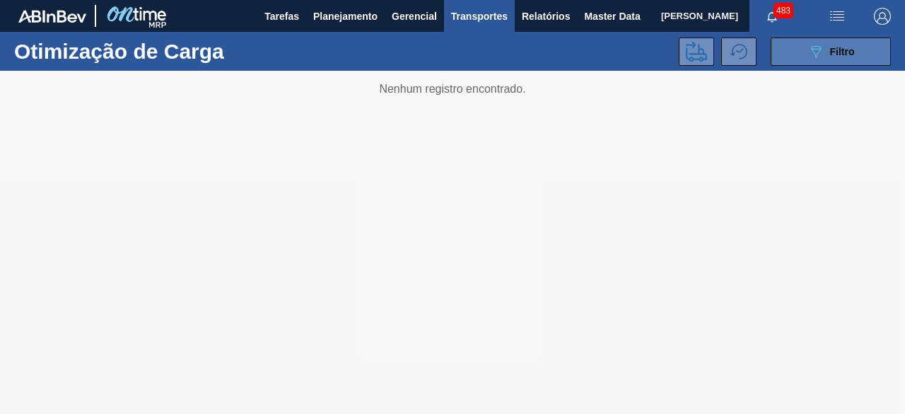
click at [795, 46] on button "089F7B8B-B2A5-4AFE-B5C0-19BA573D28AC Filtro" at bounding box center [831, 51] width 120 height 28
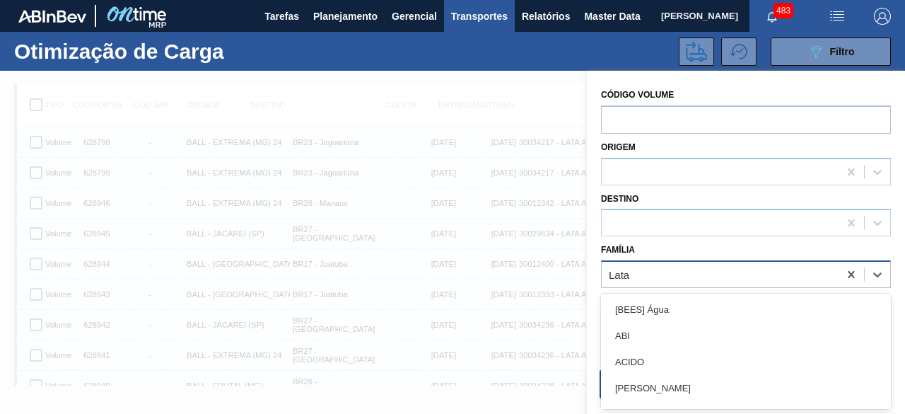
scroll to position [18, 0]
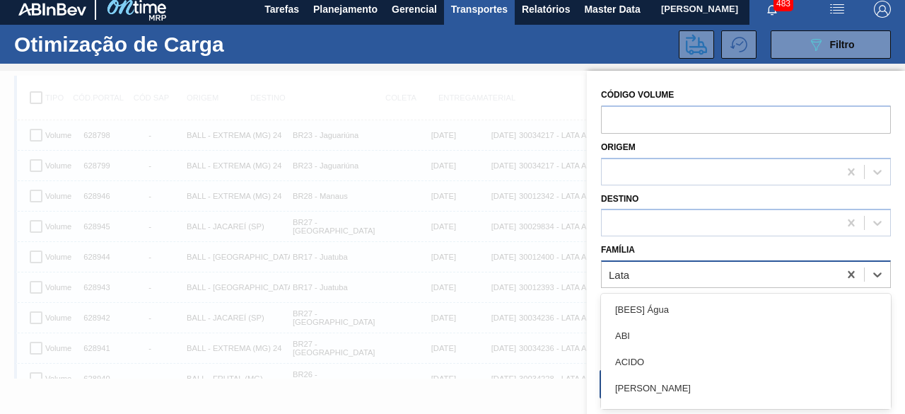
click at [670, 267] on div "Lata" at bounding box center [720, 274] width 237 height 21
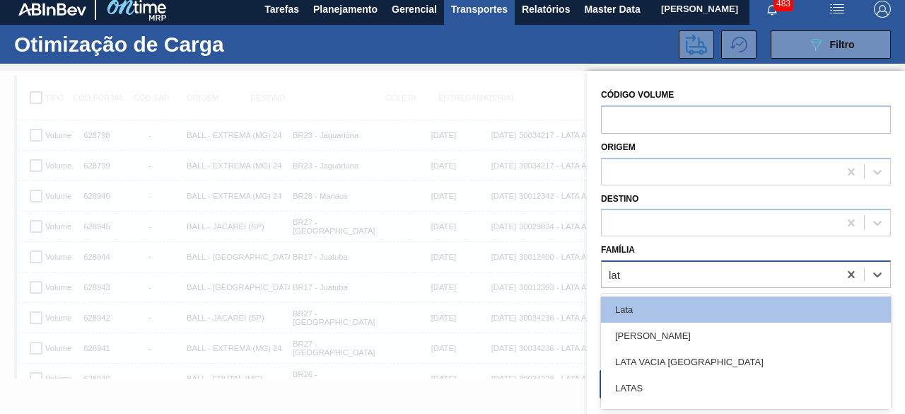
type input "lata"
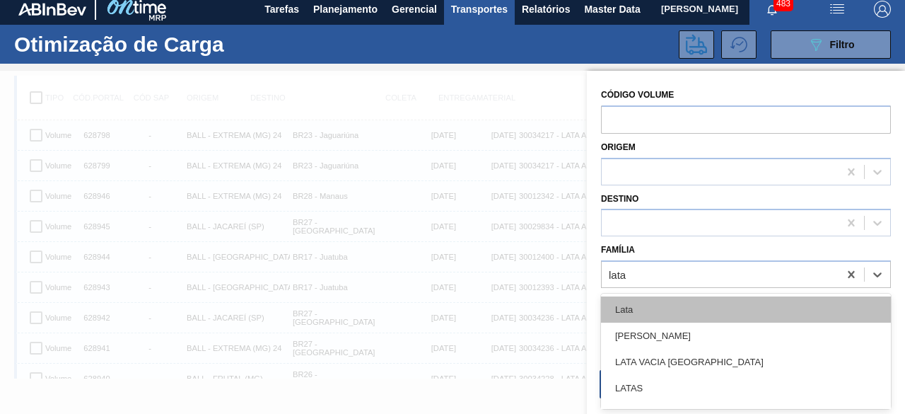
click at [669, 311] on div "Lata" at bounding box center [746, 309] width 290 height 26
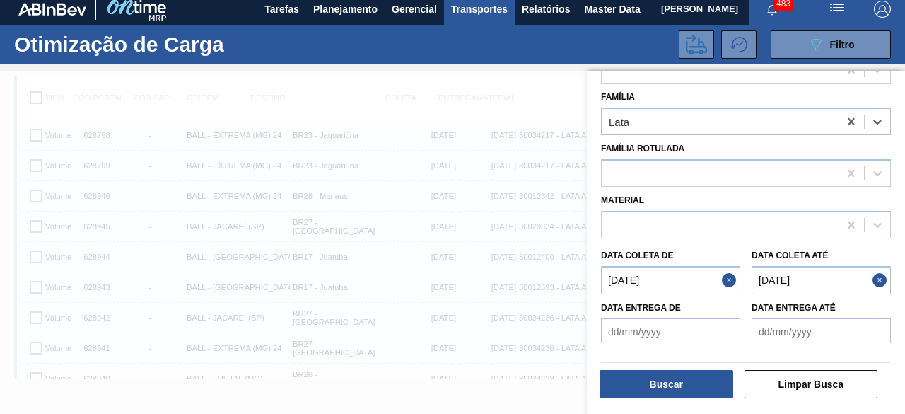
scroll to position [156, 0]
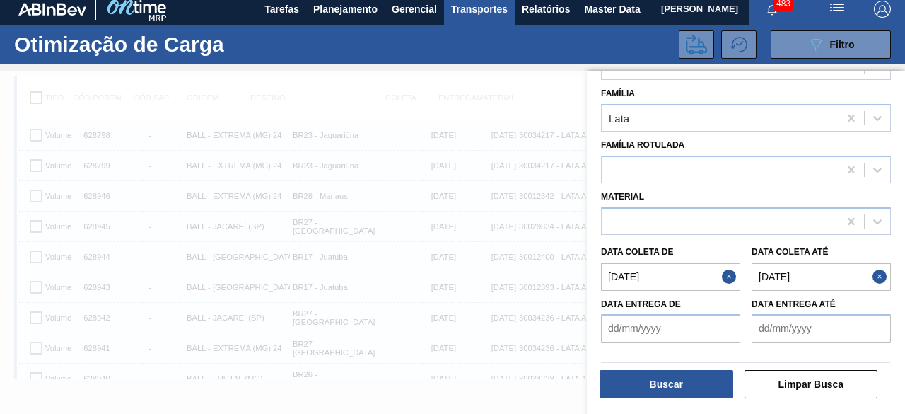
click at [879, 276] on button "Close" at bounding box center [881, 276] width 18 height 28
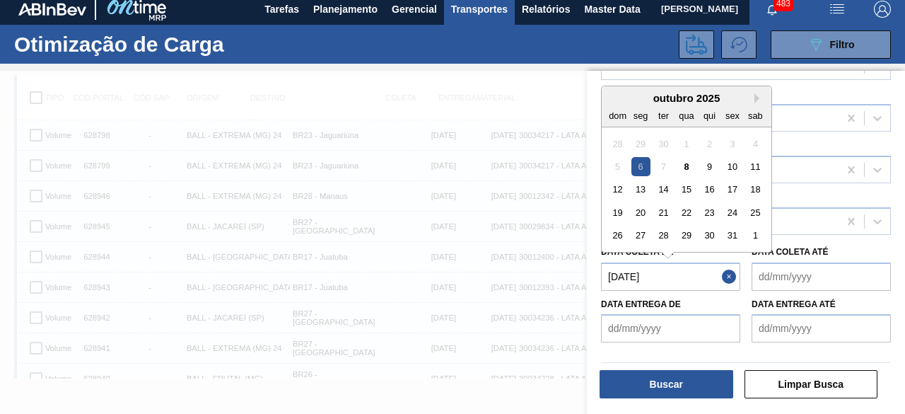
click at [698, 272] on de "06/10/2025" at bounding box center [670, 276] width 139 height 28
click at [691, 165] on div "8" at bounding box center [686, 166] width 19 height 19
type de "[DATE]"
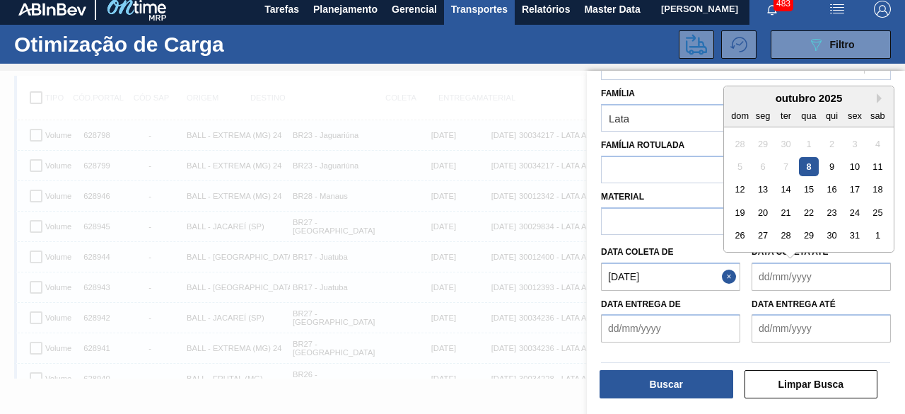
click at [768, 278] on até "Data coleta até" at bounding box center [820, 276] width 139 height 28
click at [882, 169] on div "11" at bounding box center [877, 166] width 19 height 19
type até "11/10/2025"
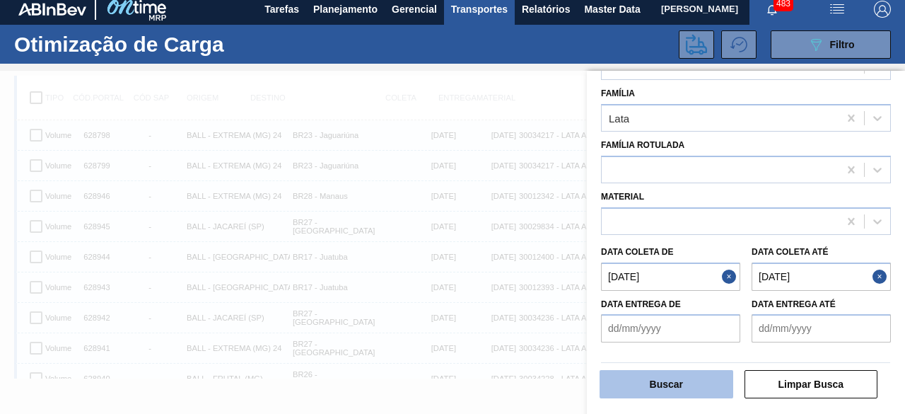
click at [701, 395] on button "Buscar" at bounding box center [666, 384] width 134 height 28
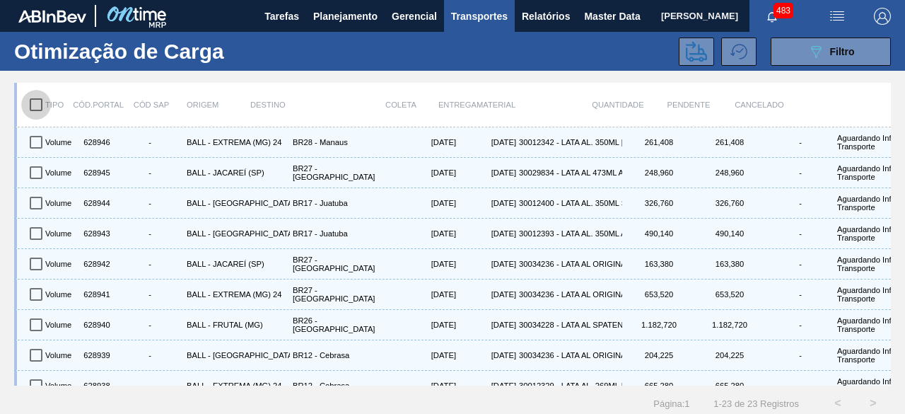
click at [37, 101] on input "checkbox" at bounding box center [36, 105] width 30 height 30
checkbox input "true"
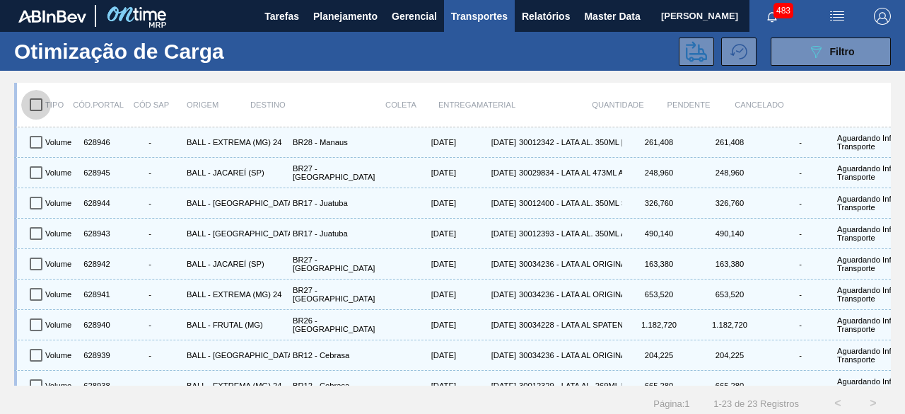
checkbox input "true"
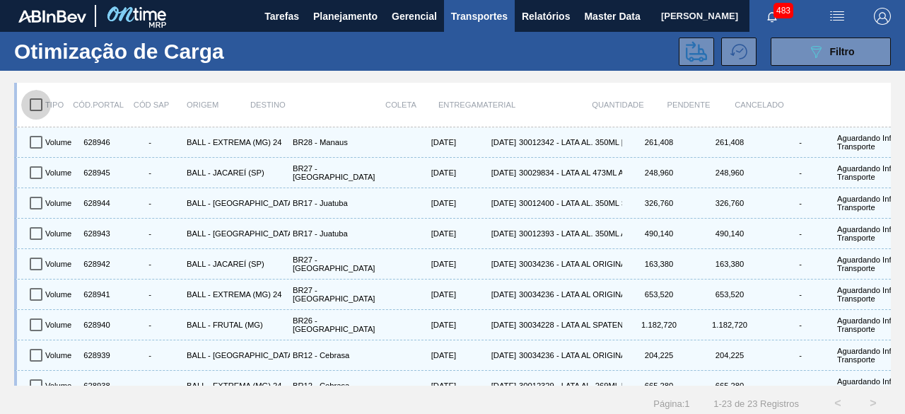
checkbox input "true"
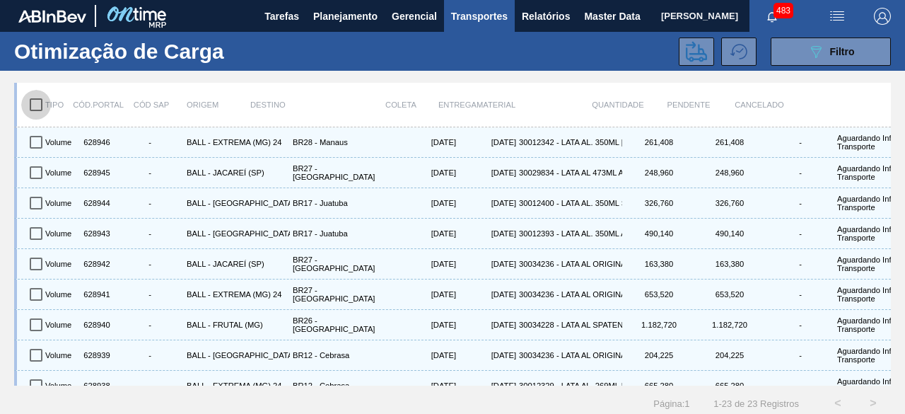
checkbox input "true"
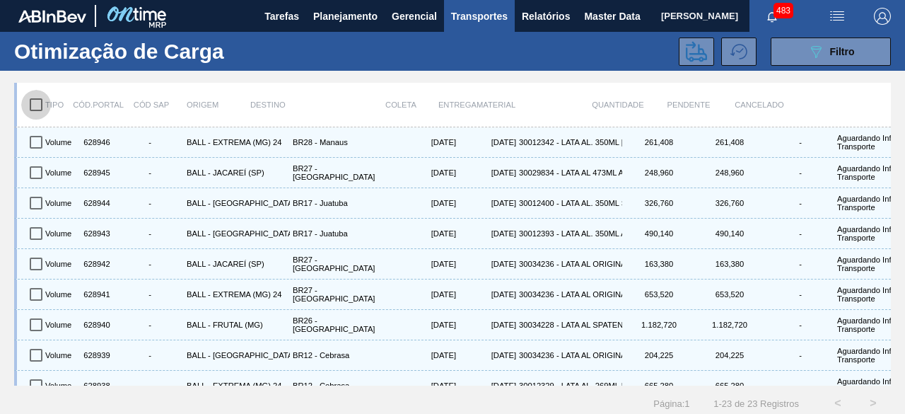
checkbox input "true"
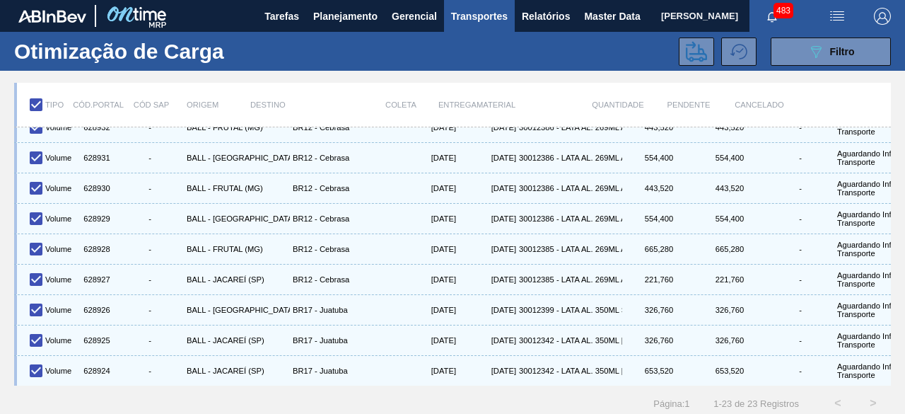
scroll to position [18, 0]
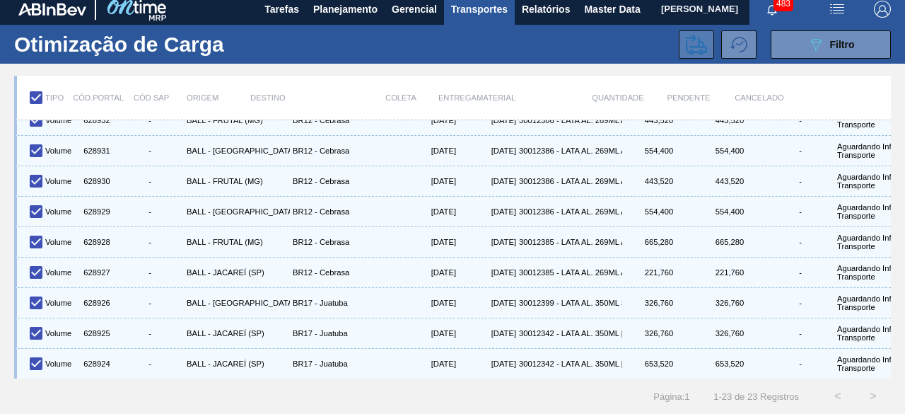
click at [703, 40] on icon at bounding box center [696, 44] width 21 height 21
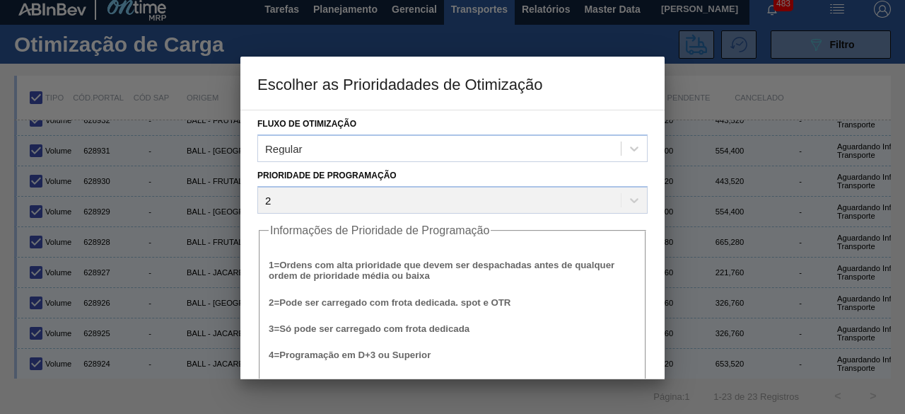
scroll to position [54, 0]
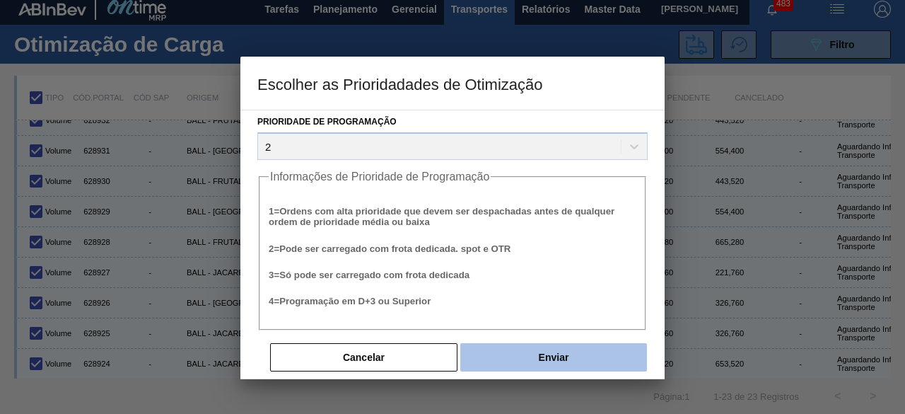
click at [599, 362] on button "Enviar" at bounding box center [553, 357] width 187 height 28
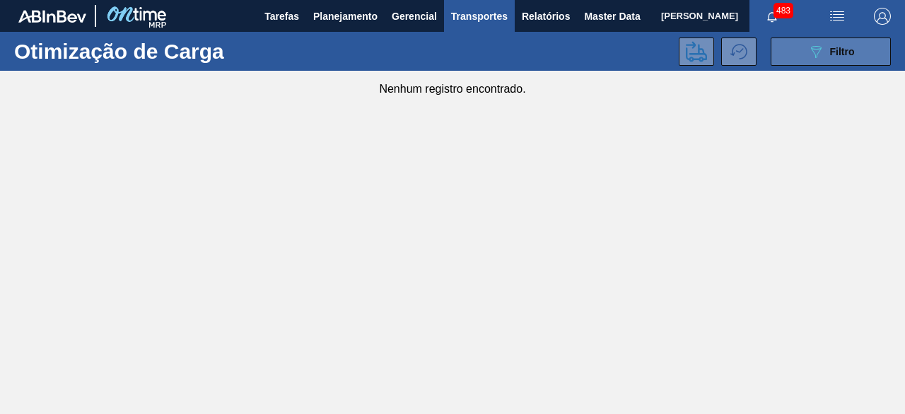
click at [793, 52] on button "089F7B8B-B2A5-4AFE-B5C0-19BA573D28AC Filtro" at bounding box center [831, 51] width 120 height 28
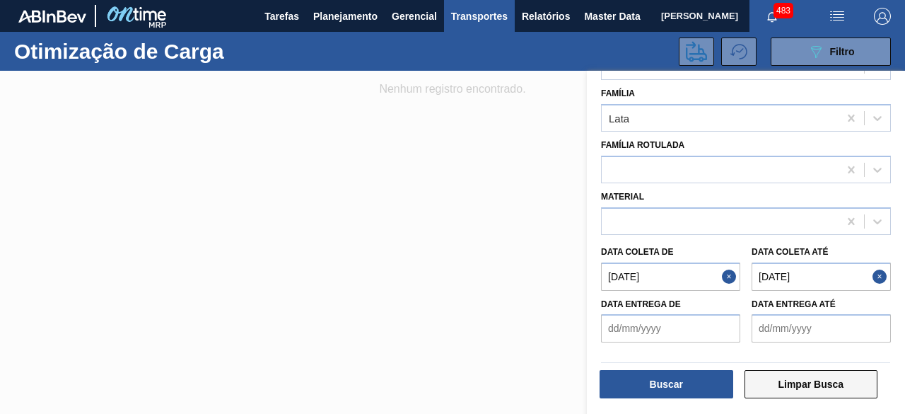
click at [804, 380] on button "Limpar Busca" at bounding box center [811, 384] width 134 height 28
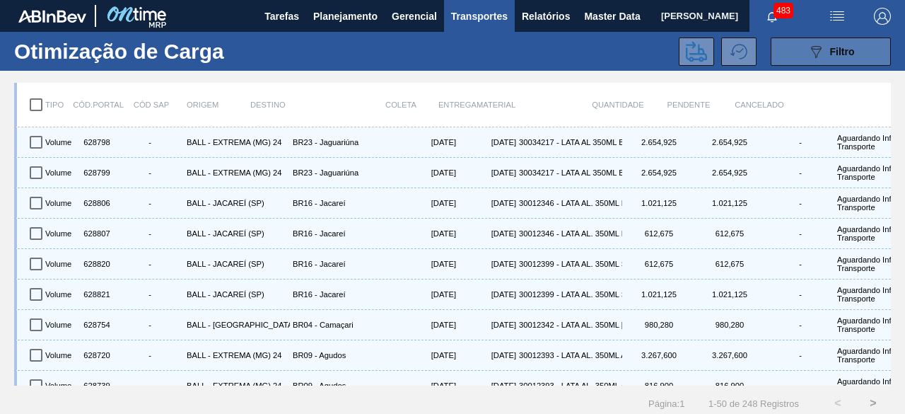
click at [795, 64] on button "089F7B8B-B2A5-4AFE-B5C0-19BA573D28AC Filtro" at bounding box center [831, 51] width 120 height 28
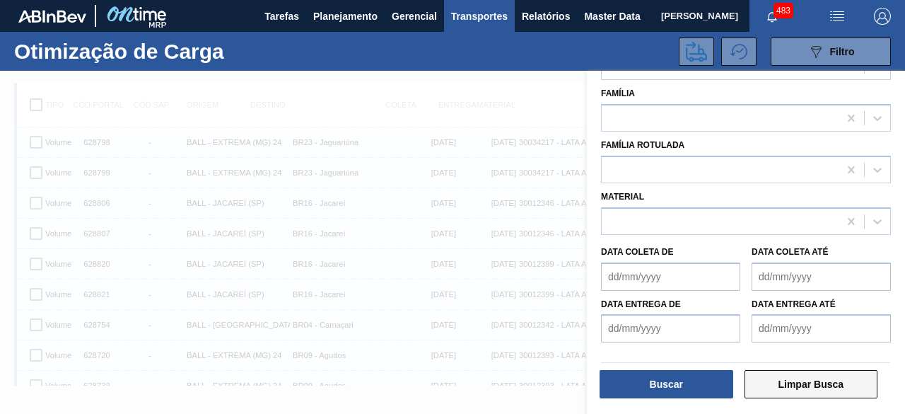
click at [790, 385] on button "Limpar Busca" at bounding box center [811, 384] width 134 height 28
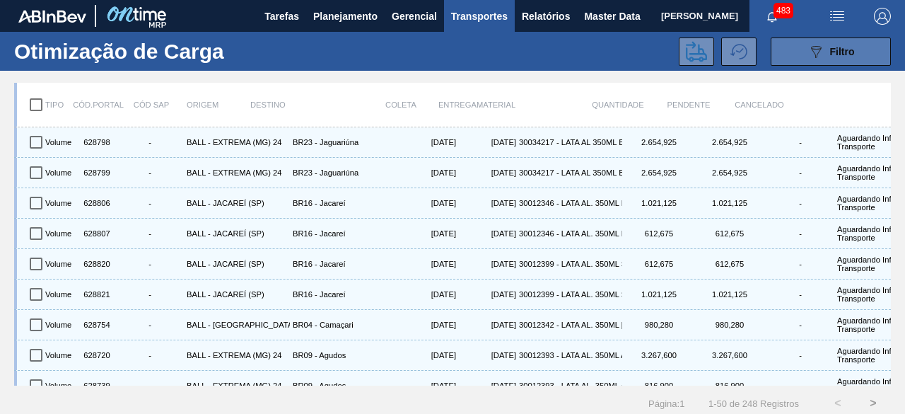
click at [831, 57] on span "Filtro" at bounding box center [842, 51] width 25 height 11
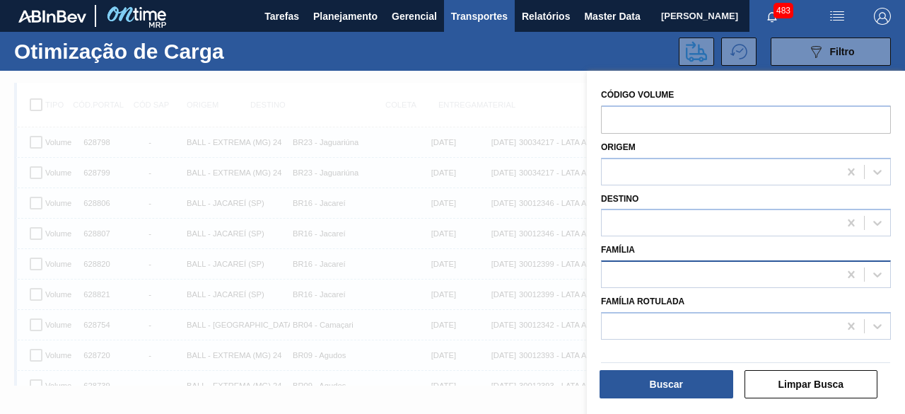
scroll to position [18, 0]
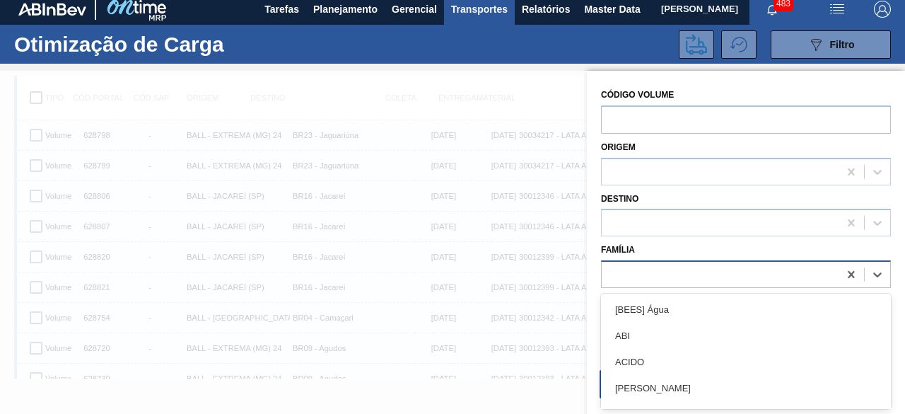
click at [714, 272] on div at bounding box center [720, 274] width 237 height 21
type input "lata"
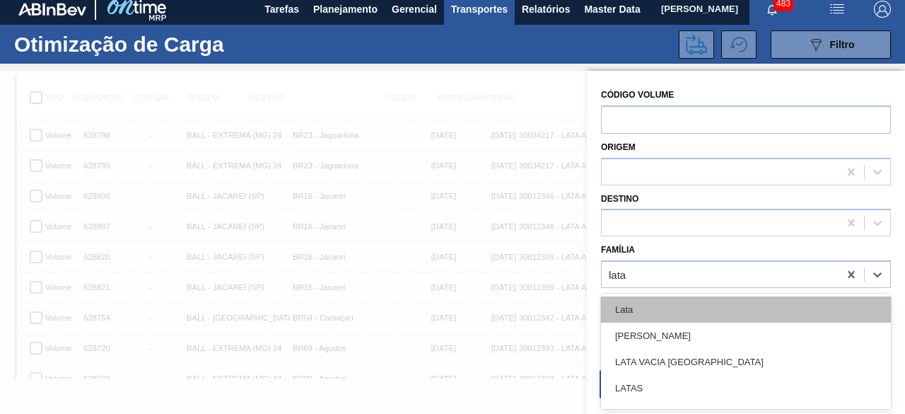
click at [710, 297] on div "Lata" at bounding box center [746, 309] width 290 height 26
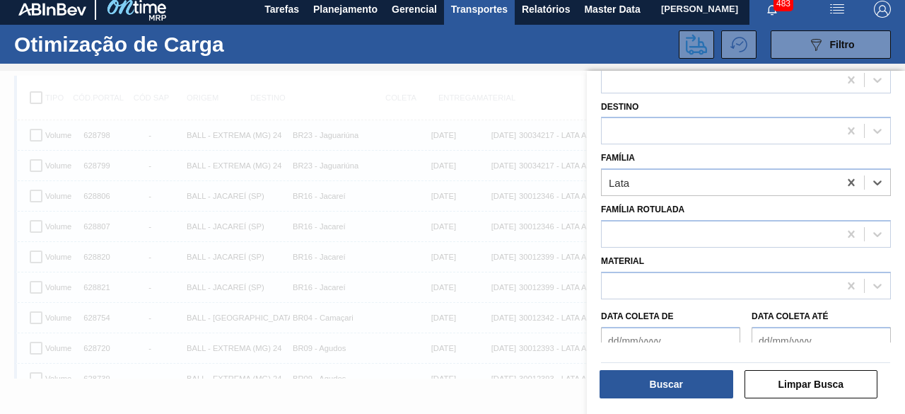
scroll to position [156, 0]
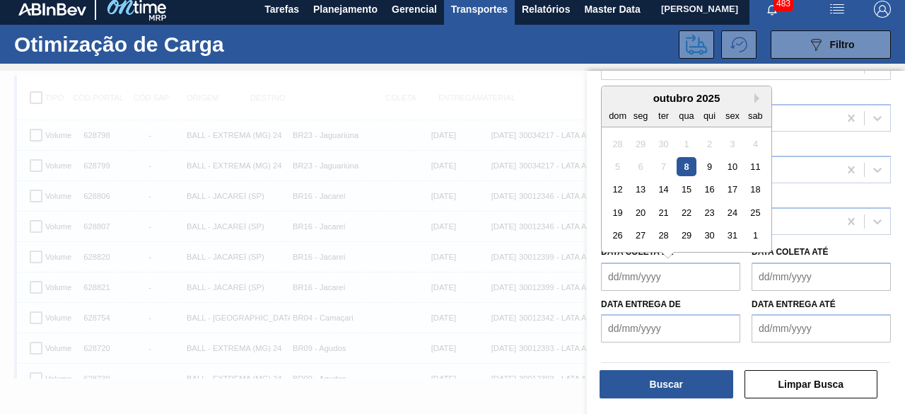
click at [693, 278] on de "Data coleta de" at bounding box center [670, 276] width 139 height 28
click at [693, 164] on div "8" at bounding box center [686, 166] width 19 height 19
type de "[DATE]"
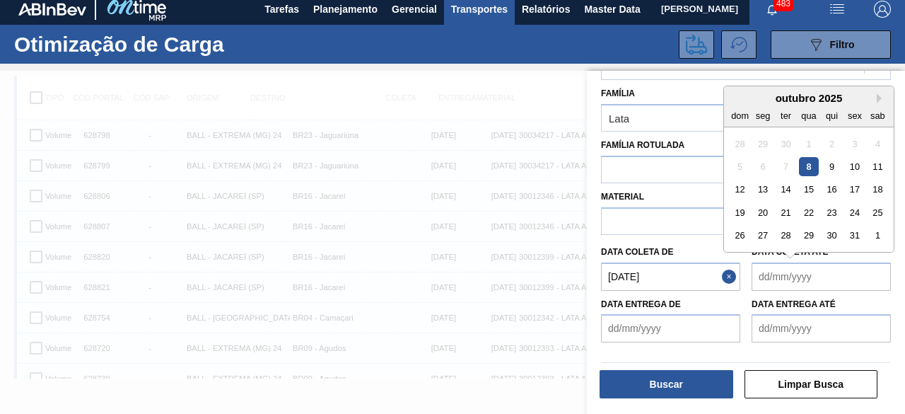
click at [788, 283] on até "Data coleta até" at bounding box center [820, 276] width 139 height 28
click at [882, 162] on div "11" at bounding box center [877, 166] width 19 height 19
type até "[DATE]"
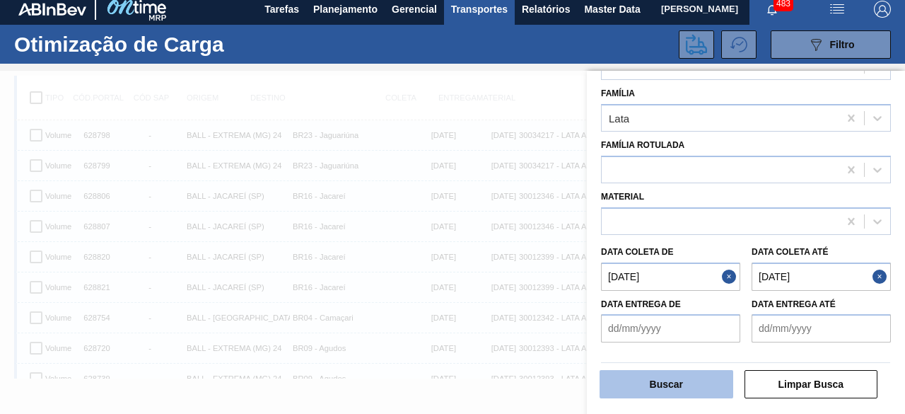
click at [713, 382] on button "Buscar" at bounding box center [666, 384] width 134 height 28
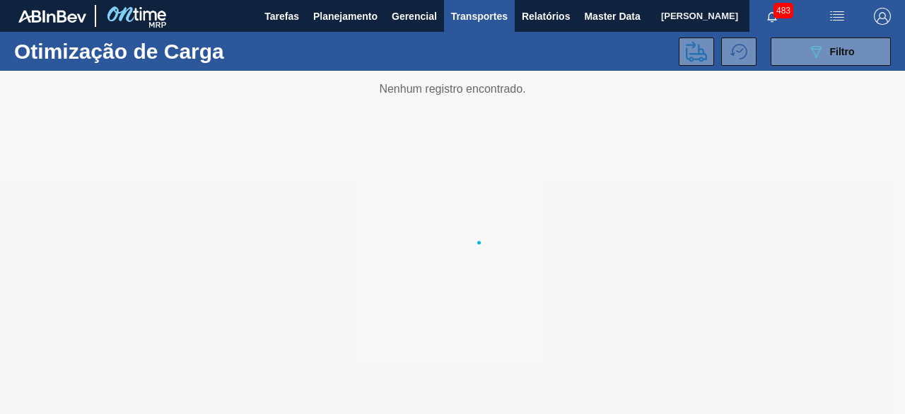
scroll to position [0, 0]
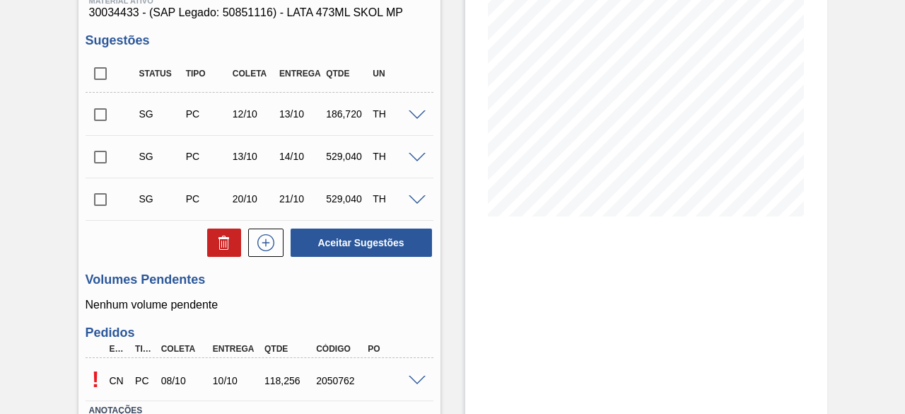
scroll to position [301, 0]
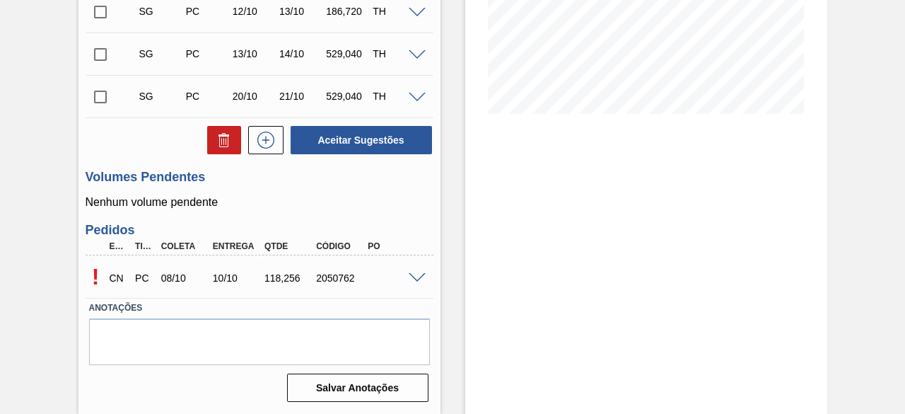
click at [416, 280] on span at bounding box center [417, 278] width 17 height 11
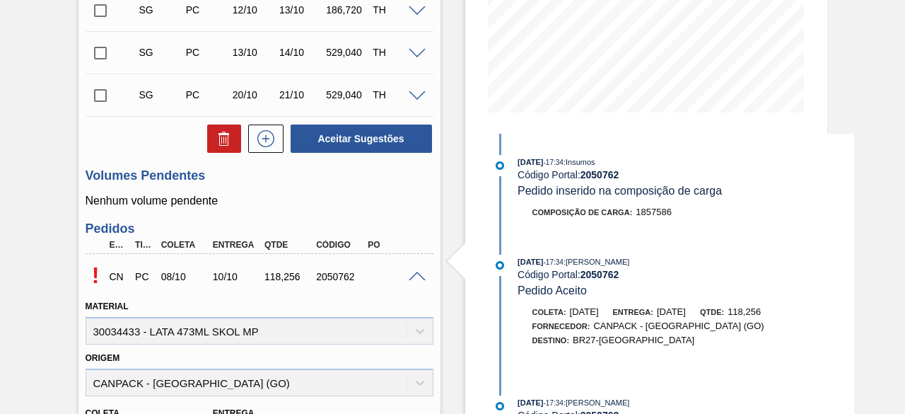
scroll to position [534, 0]
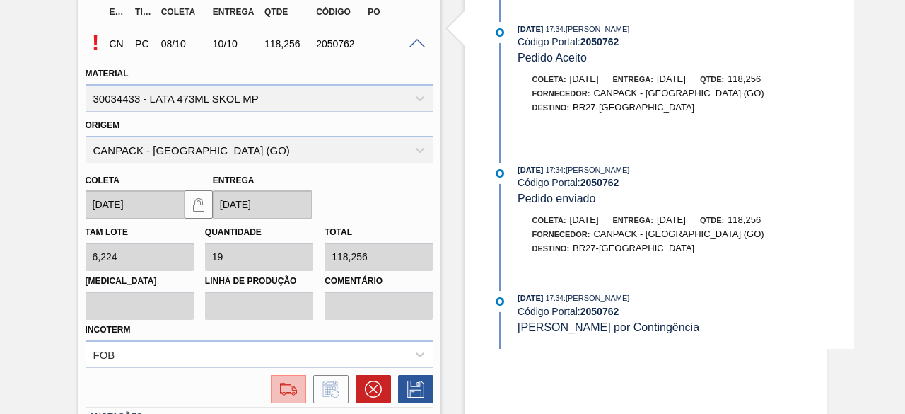
click at [289, 388] on img at bounding box center [288, 388] width 23 height 17
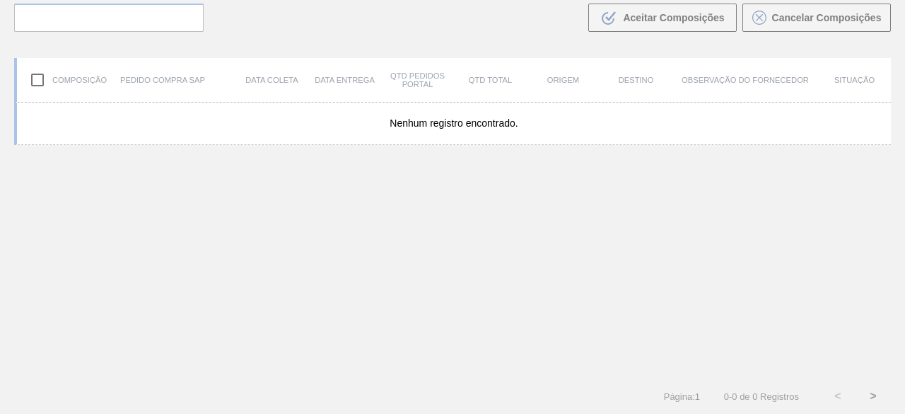
scroll to position [101, 0]
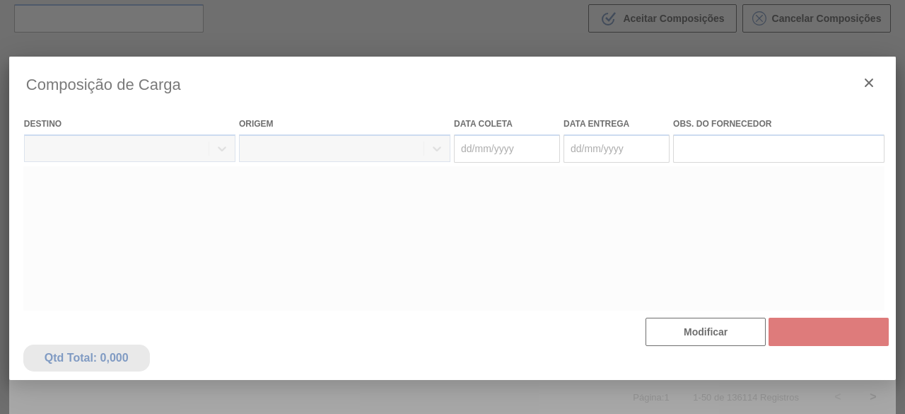
type coleta "[DATE]"
type Entrega "[DATE]"
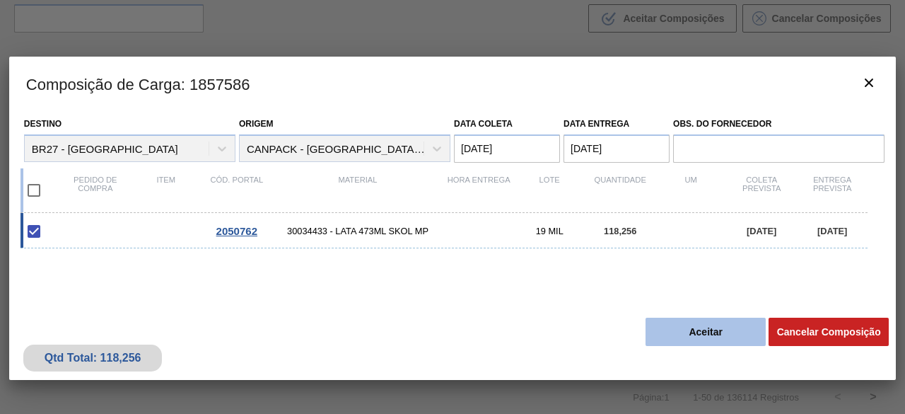
click at [700, 337] on button "Aceitar" at bounding box center [705, 331] width 120 height 28
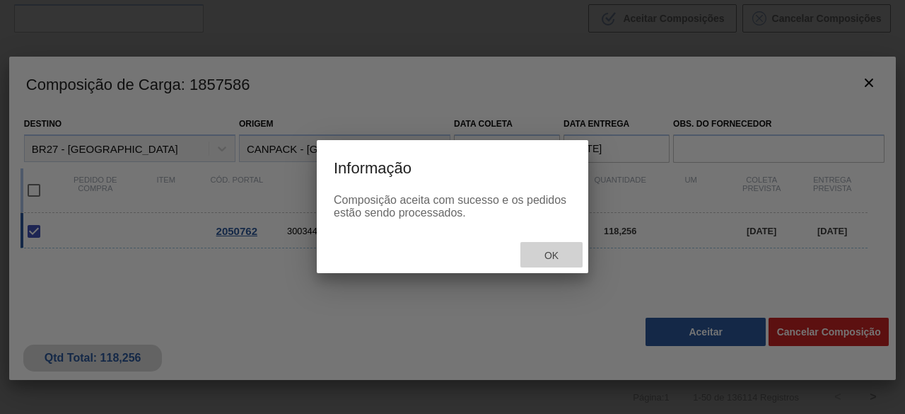
click at [550, 254] on span "Ok" at bounding box center [551, 255] width 37 height 11
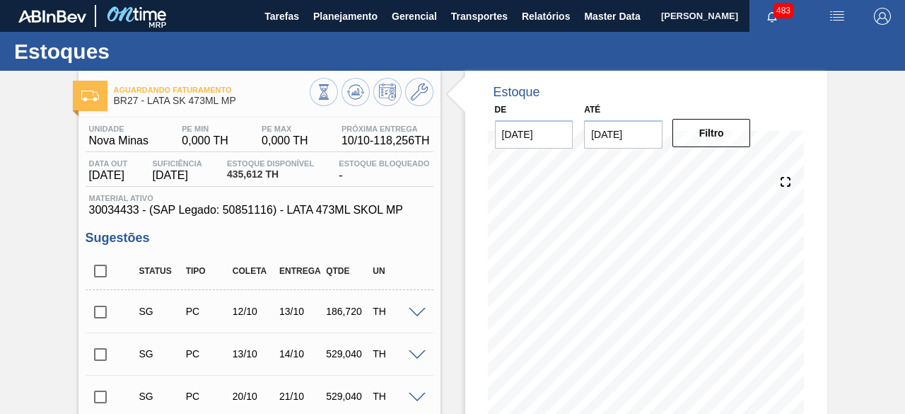
scroll to position [301, 0]
